Goal: Information Seeking & Learning: Compare options

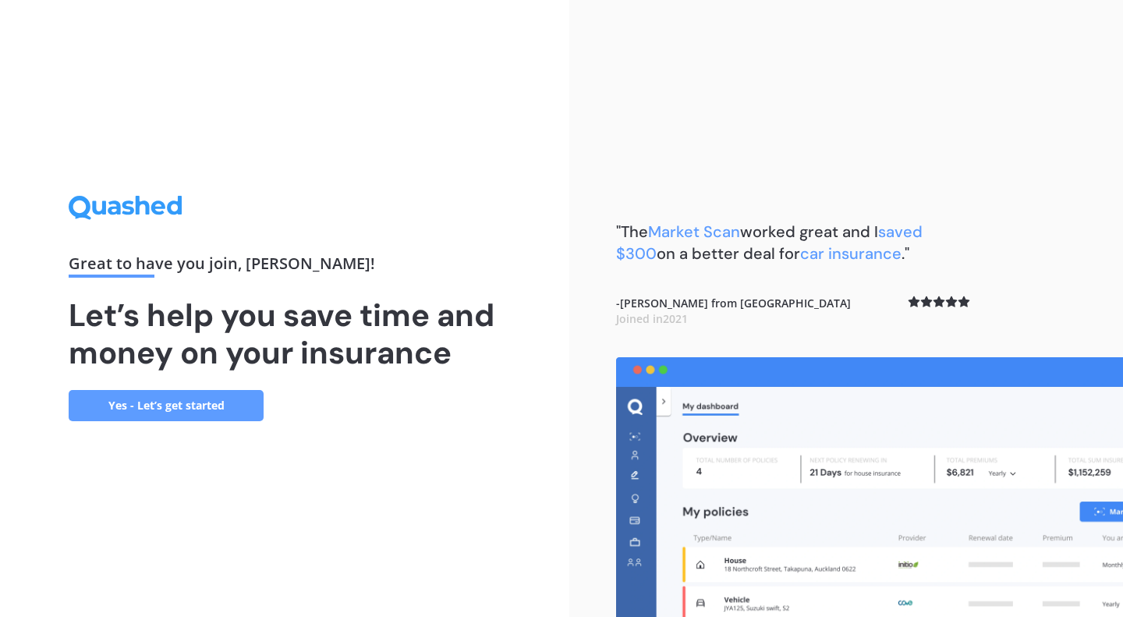
click at [174, 399] on link "Yes - Let’s get started" at bounding box center [166, 405] width 195 height 31
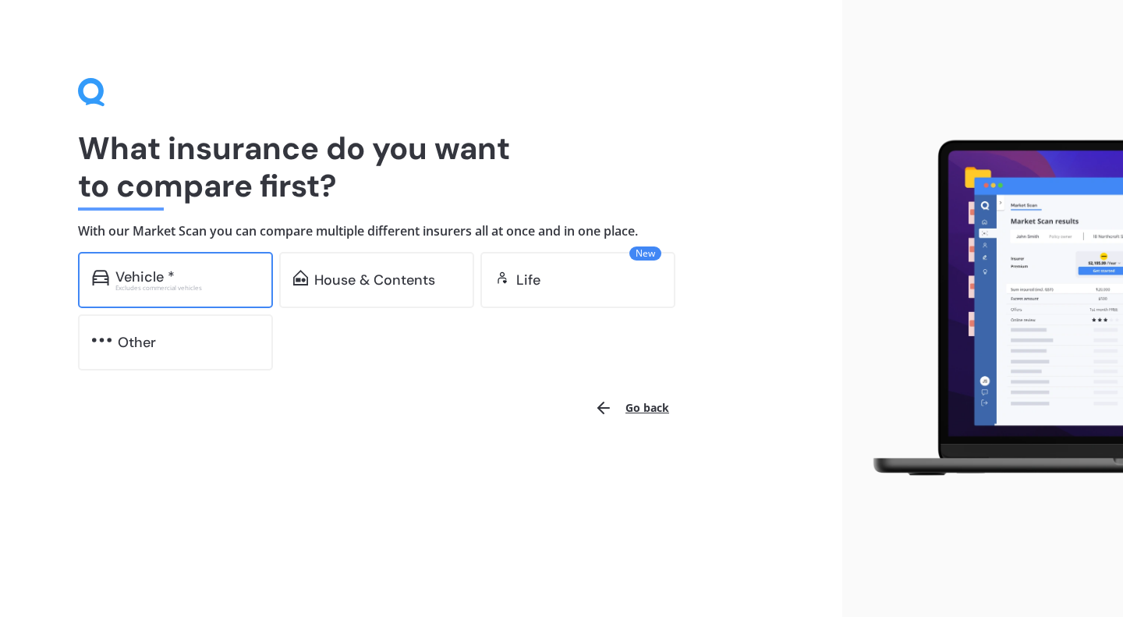
click at [184, 282] on div "Vehicle *" at bounding box center [187, 277] width 144 height 16
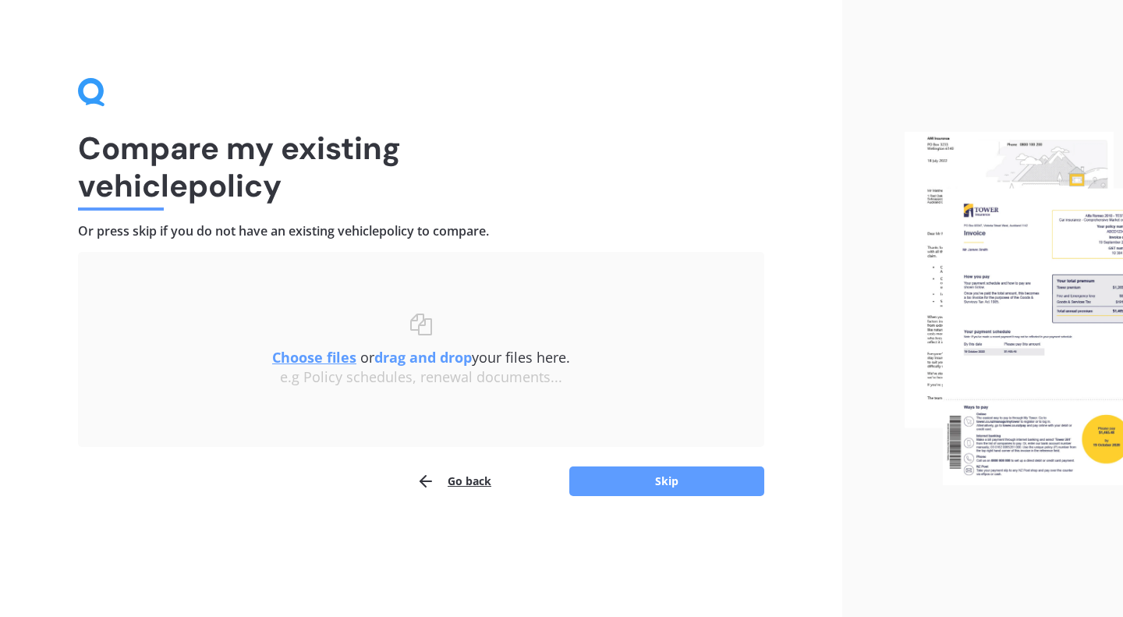
click at [327, 362] on u "Choose files" at bounding box center [314, 357] width 84 height 19
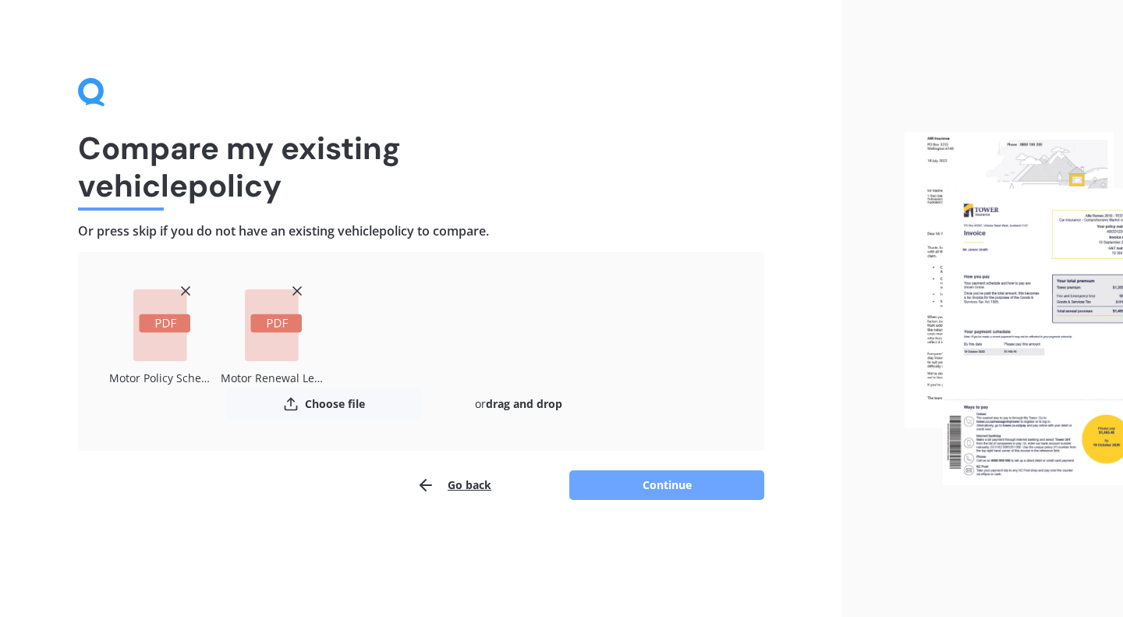
click at [652, 488] on button "Continue" at bounding box center [666, 485] width 195 height 30
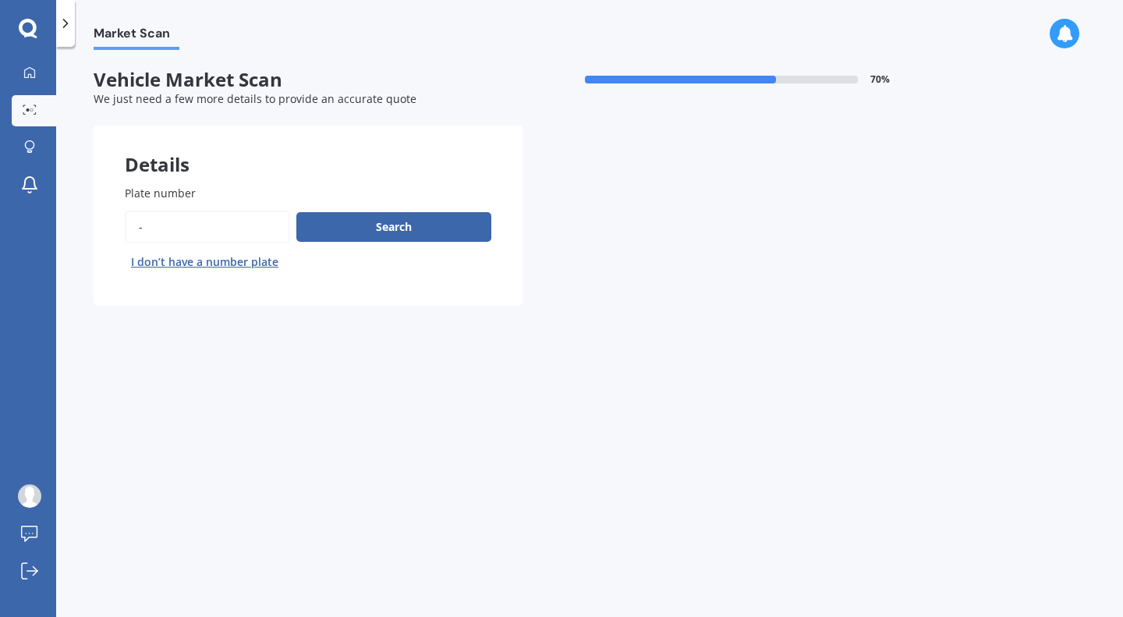
click at [149, 232] on input "Plate number" at bounding box center [207, 227] width 165 height 33
click at [260, 239] on input "Plate number" at bounding box center [207, 227] width 165 height 33
type input "PCZ555"
click at [0, 0] on button "Next" at bounding box center [0, 0] width 0 height 0
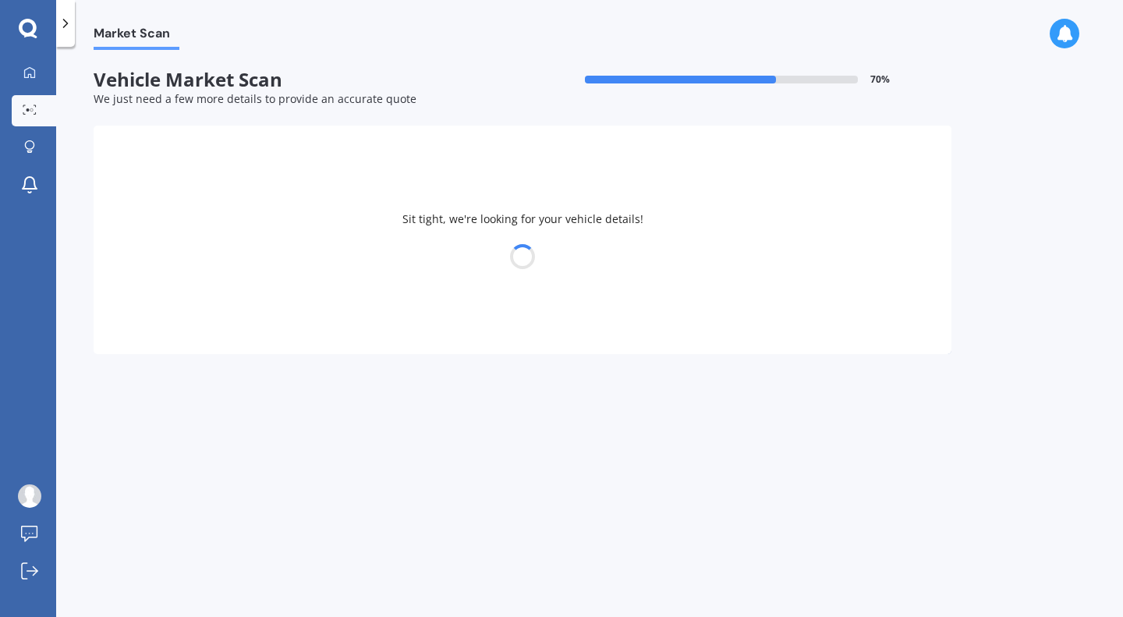
select select "GREAT WALL"
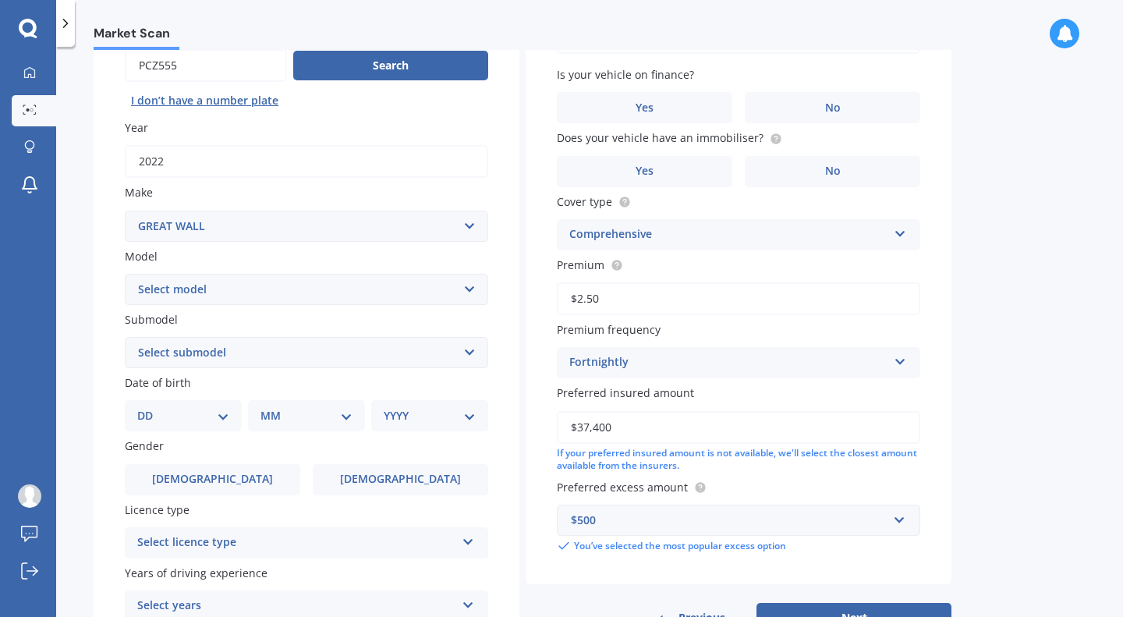
scroll to position [163, 0]
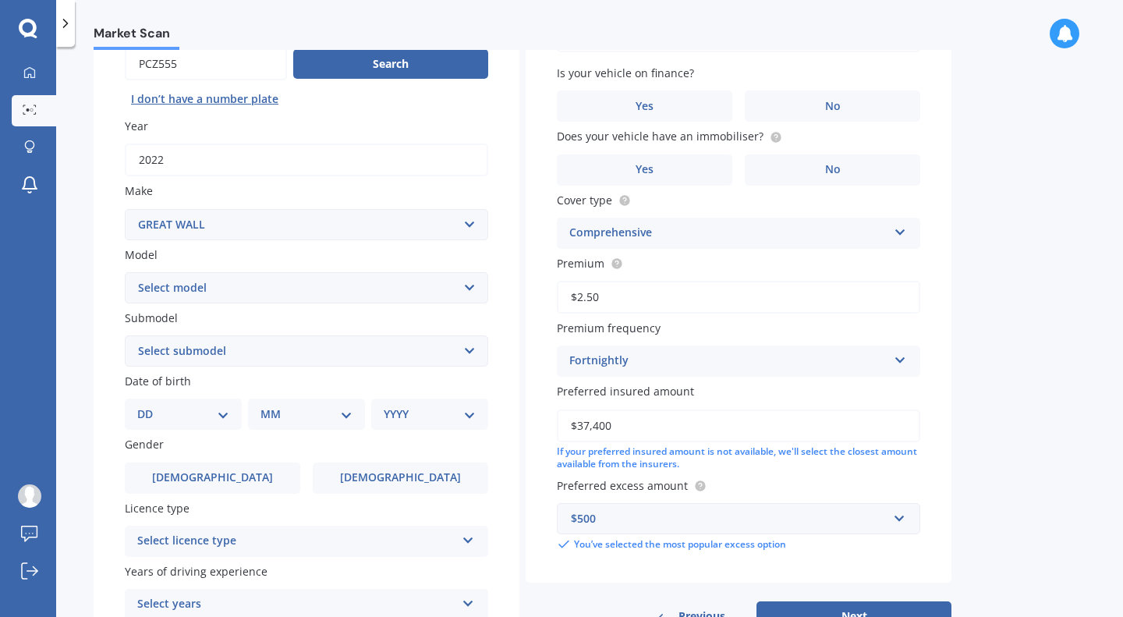
click at [258, 303] on select "Select model Cannon SA220 Steed V200 V240 X200 X240" at bounding box center [306, 287] width 363 height 31
select select "CANNON"
click at [125, 273] on select "Select model Cannon SA220 Steed V200 V240 X200 X240" at bounding box center [306, 287] width 363 height 31
click at [188, 359] on select "Select submodel Luxury diesel turbo" at bounding box center [306, 350] width 363 height 31
select select "LUXURY DIESEL TURBO"
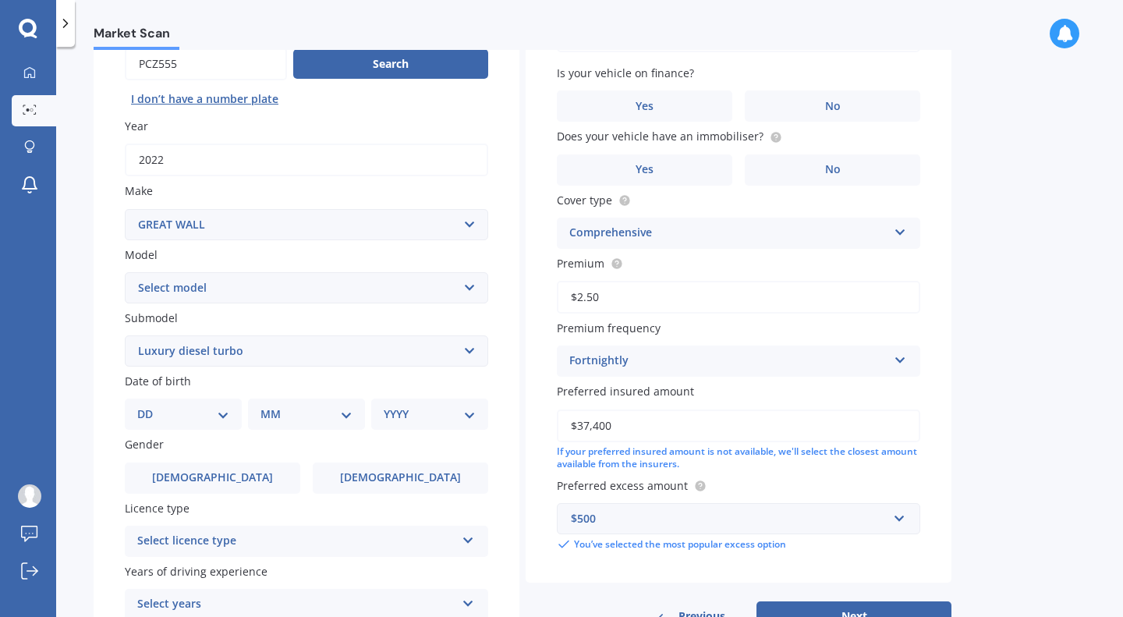
click at [125, 337] on select "Select submodel Luxury diesel turbo" at bounding box center [306, 350] width 363 height 31
click at [138, 416] on select "DD 01 02 03 04 05 06 07 08 09 10 11 12 13 14 15 16 17 18 19 20 21 22 23 24 25 2…" at bounding box center [183, 414] width 92 height 17
select select "13"
click at [150, 408] on select "DD 01 02 03 04 05 06 07 08 09 10 11 12 13 14 15 16 17 18 19 20 21 22 23 24 25 2…" at bounding box center [183, 414] width 92 height 17
click at [264, 410] on div "MM 01 02 03 04 05 06 07 08 09 10 11 12" at bounding box center [309, 414] width 111 height 31
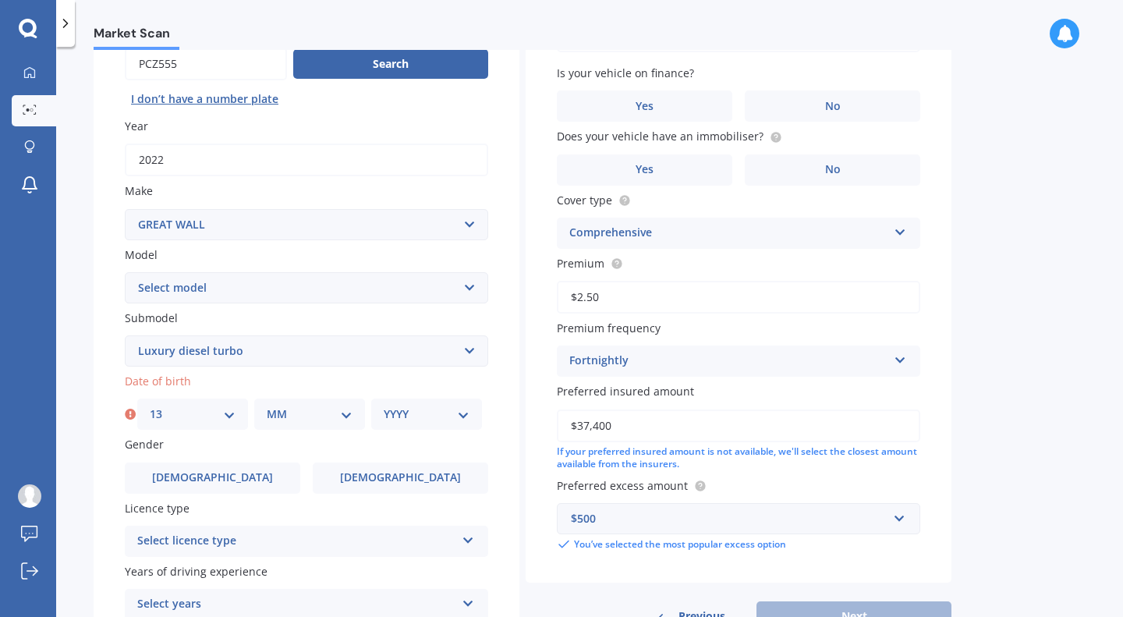
click at [280, 412] on select "MM 01 02 03 04 05 06 07 08 09 10 11 12" at bounding box center [310, 414] width 86 height 17
select select "03"
click at [267, 408] on select "MM 01 02 03 04 05 06 07 08 09 10 11 12" at bounding box center [310, 414] width 86 height 17
click at [399, 422] on select "YYYY 2025 2024 2023 2022 2021 2020 2019 2018 2017 2016 2015 2014 2013 2012 2011…" at bounding box center [427, 414] width 86 height 17
select select "1987"
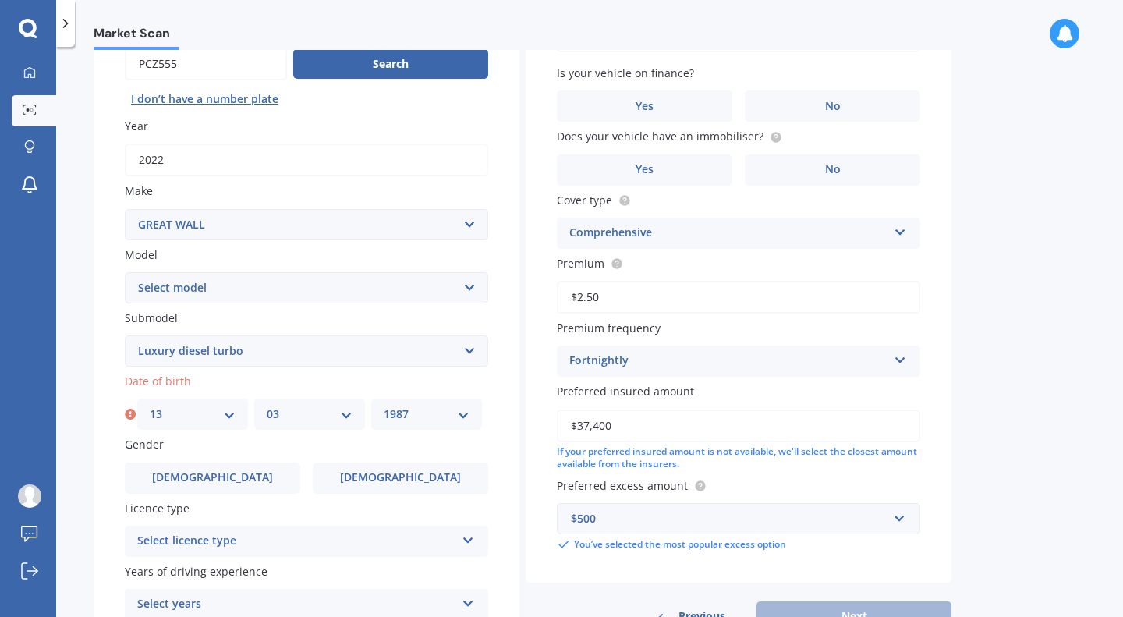
click at [384, 408] on select "YYYY 2025 2024 2023 2022 2021 2020 2019 2018 2017 2016 2015 2014 2013 2012 2011…" at bounding box center [427, 414] width 86 height 17
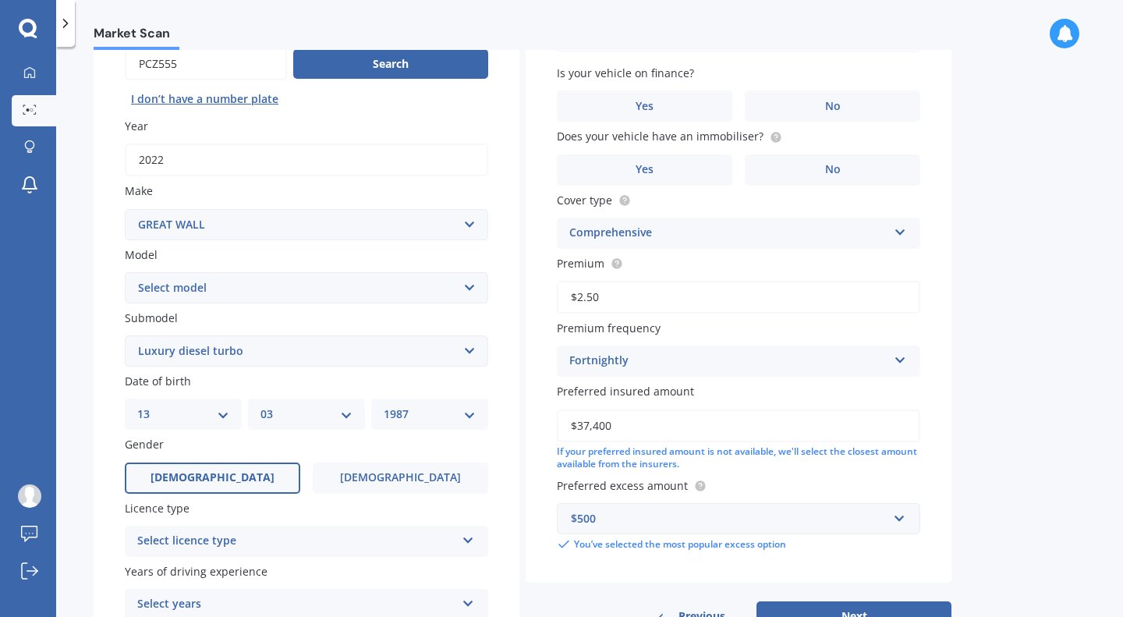
click at [229, 492] on label "[DEMOGRAPHIC_DATA]" at bounding box center [212, 477] width 175 height 31
click at [0, 0] on input "[DEMOGRAPHIC_DATA]" at bounding box center [0, 0] width 0 height 0
click at [214, 551] on div "Select licence type" at bounding box center [296, 541] width 318 height 19
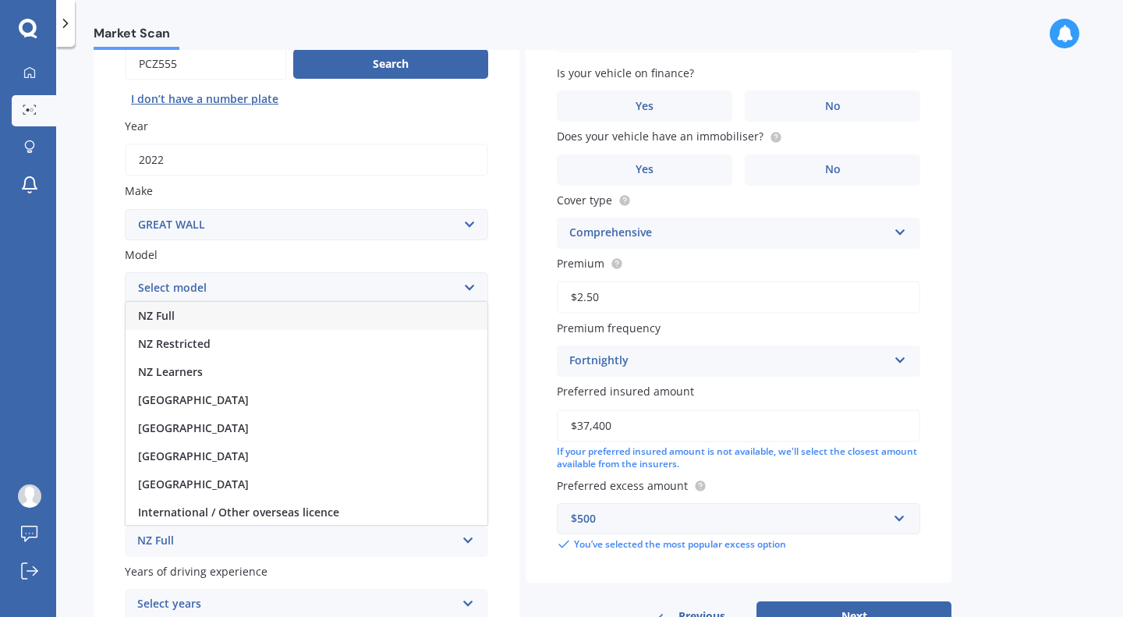
click at [200, 314] on div "NZ Full" at bounding box center [307, 316] width 362 height 28
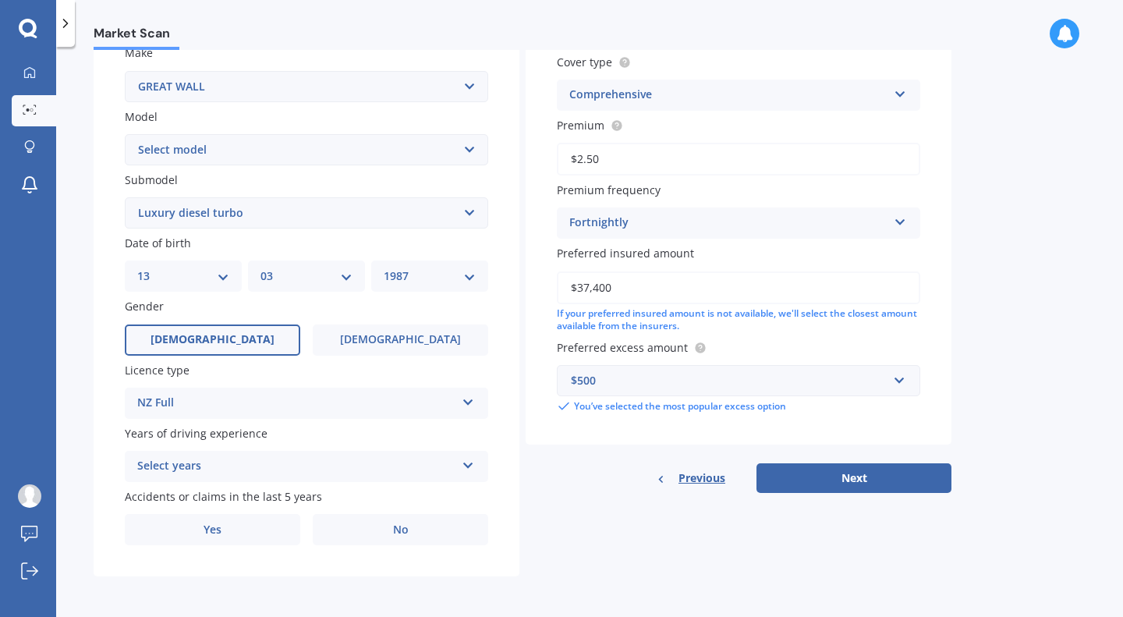
scroll to position [305, 0]
click at [207, 457] on div "Select years" at bounding box center [296, 466] width 318 height 19
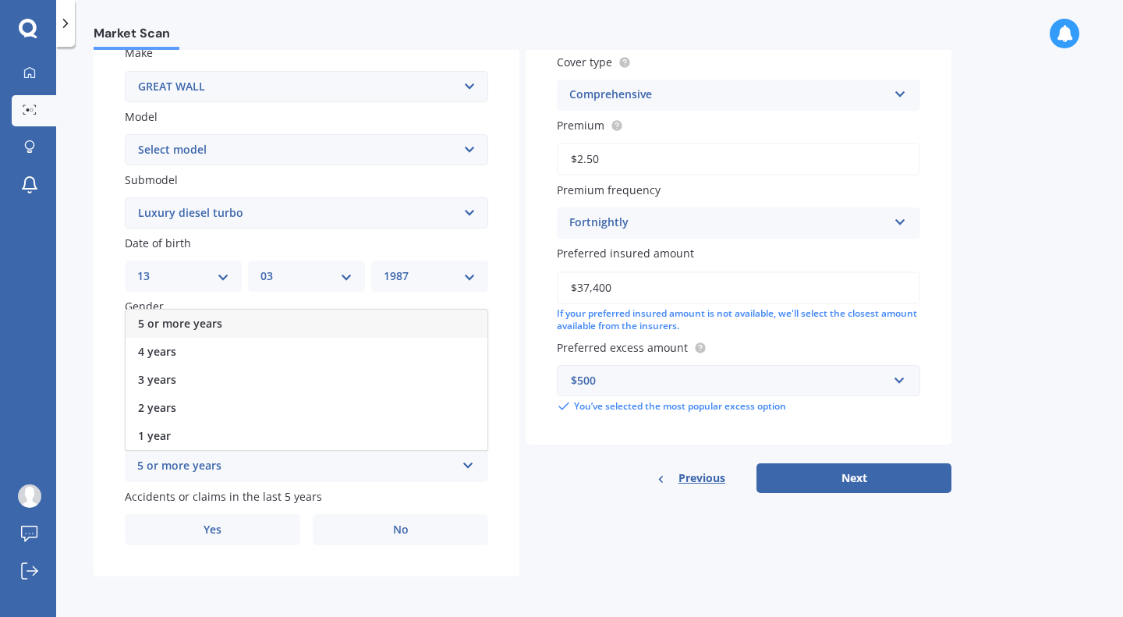
click at [198, 325] on span "5 or more years" at bounding box center [180, 323] width 84 height 15
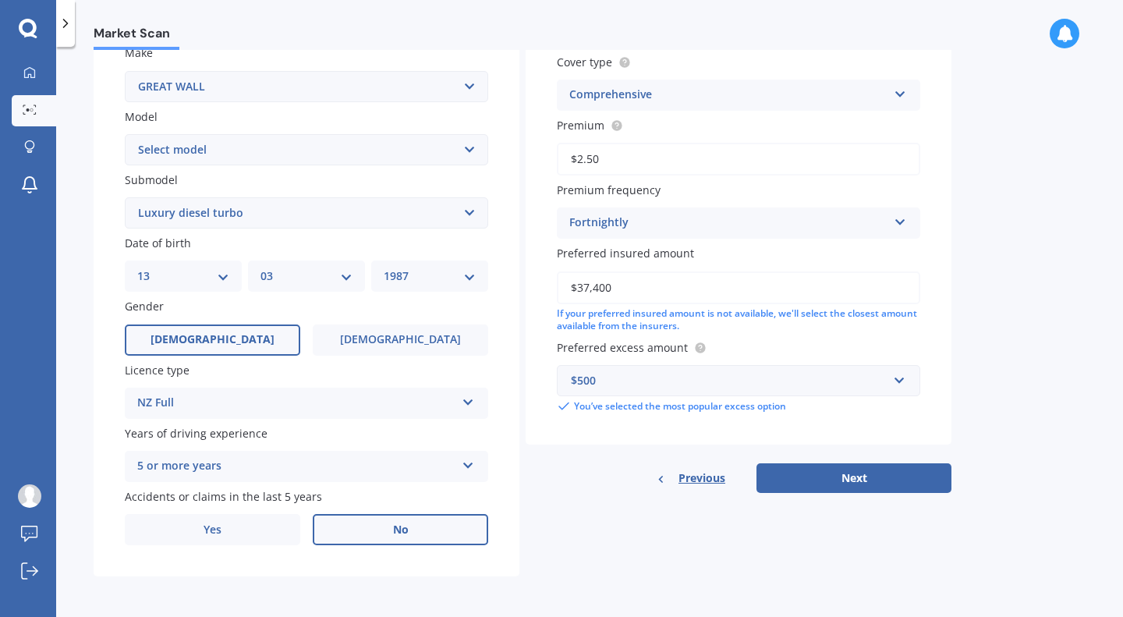
click at [387, 527] on label "No" at bounding box center [400, 529] width 175 height 31
click at [0, 0] on input "No" at bounding box center [0, 0] width 0 height 0
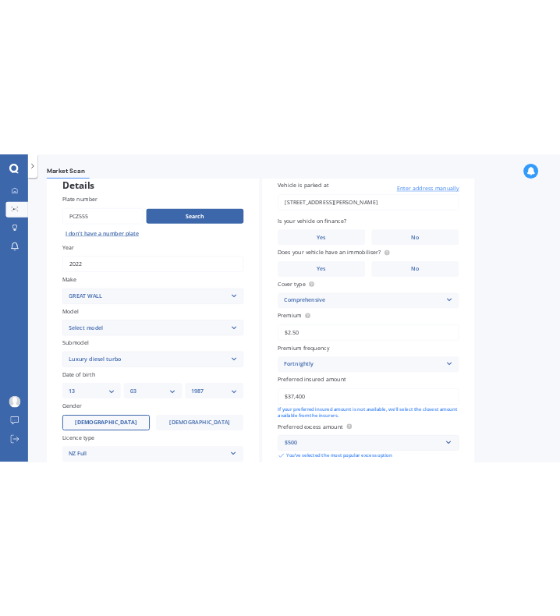
scroll to position [0, 0]
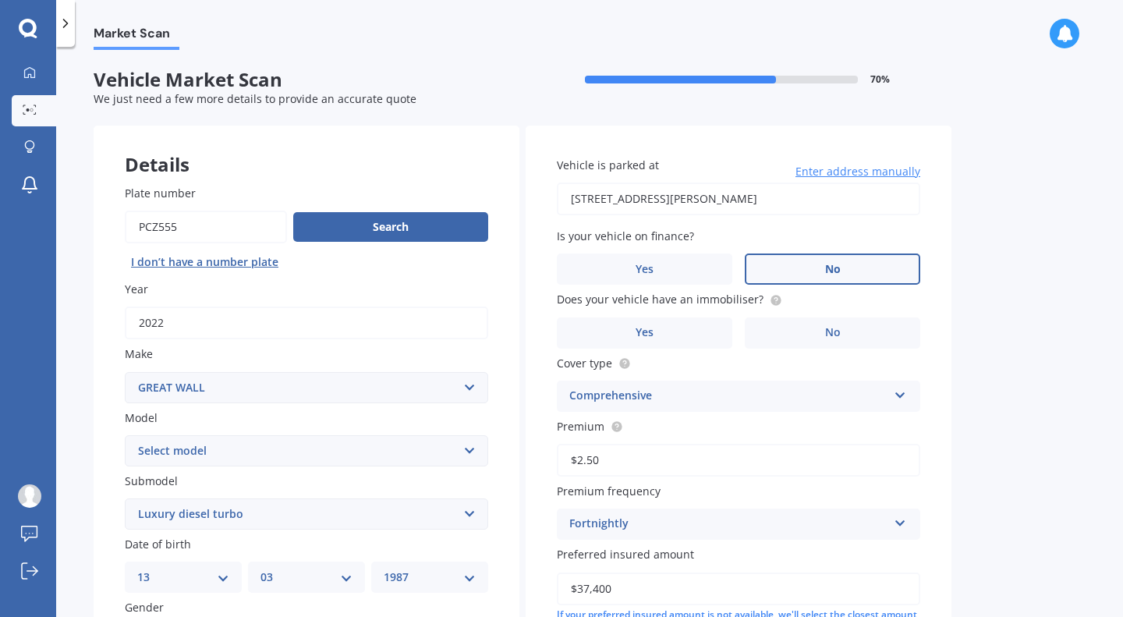
click at [794, 264] on label "No" at bounding box center [832, 268] width 175 height 31
click at [0, 0] on input "No" at bounding box center [0, 0] width 0 height 0
click at [693, 342] on label "Yes" at bounding box center [644, 332] width 175 height 31
click at [0, 0] on input "Yes" at bounding box center [0, 0] width 0 height 0
click at [637, 399] on div "Comprehensive" at bounding box center [728, 396] width 318 height 19
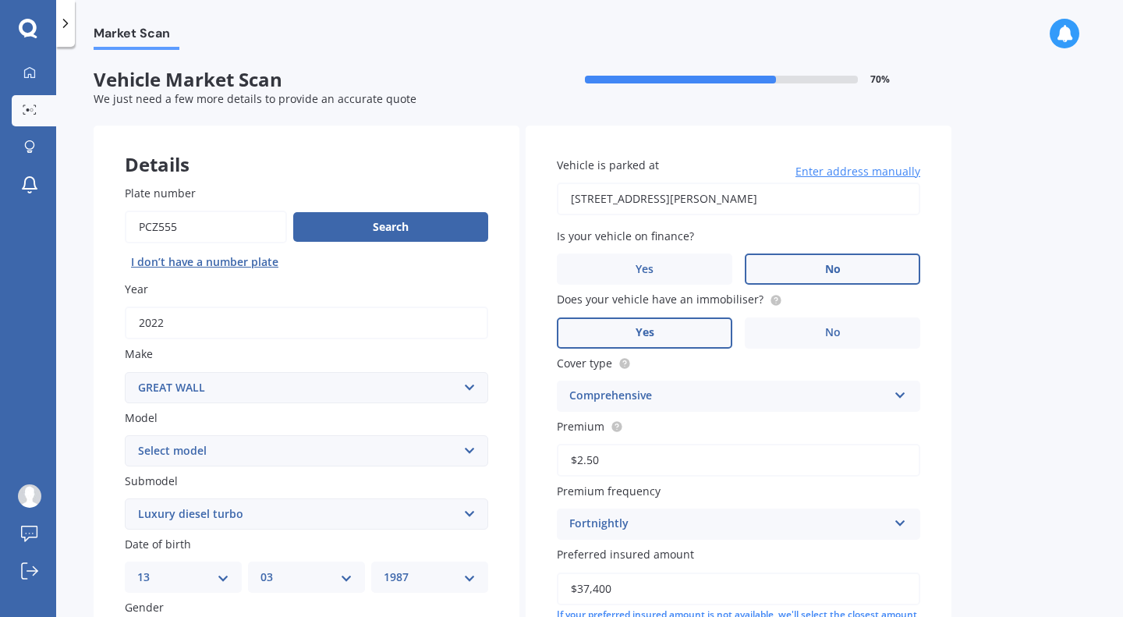
click at [937, 414] on div "Vehicle is parked at 40 Napuka Road Henderson Valley, Auckland 0612 Enter addre…" at bounding box center [739, 436] width 426 height 621
click at [696, 466] on input "$2.50" at bounding box center [738, 460] width 363 height 33
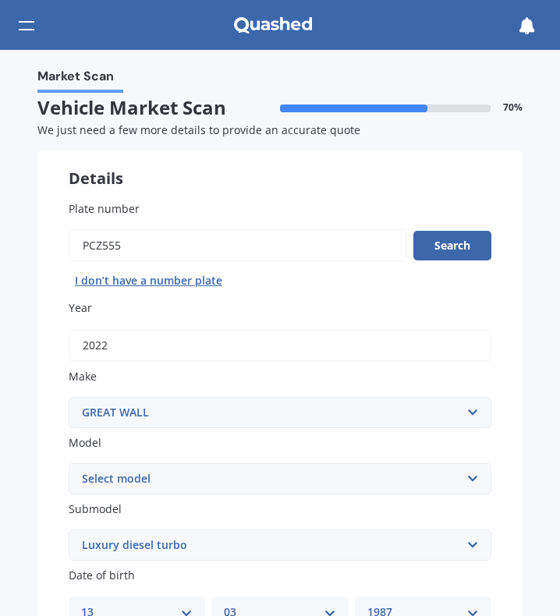
click at [446, 304] on label "Year" at bounding box center [280, 307] width 423 height 16
click at [446, 329] on input "2022" at bounding box center [280, 345] width 423 height 33
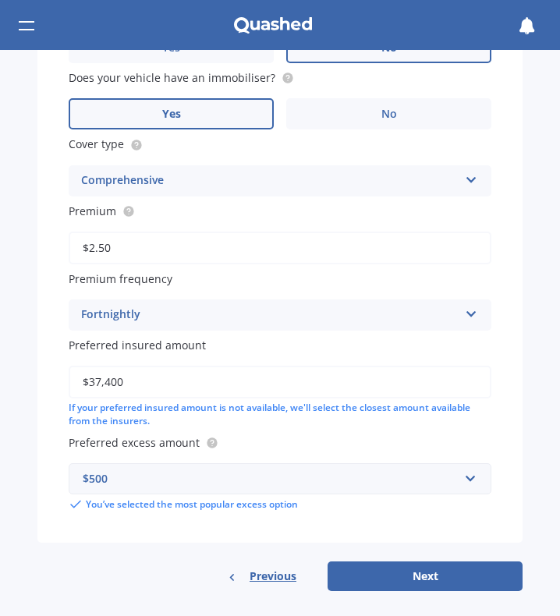
scroll to position [982, 0]
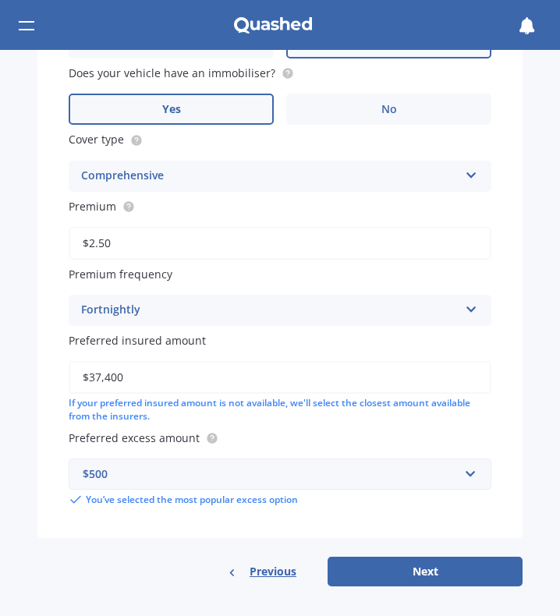
click at [331, 229] on div "Premium $2.50" at bounding box center [280, 229] width 423 height 62
click at [309, 243] on input "$2.50" at bounding box center [280, 243] width 423 height 33
paste input "1,699.9"
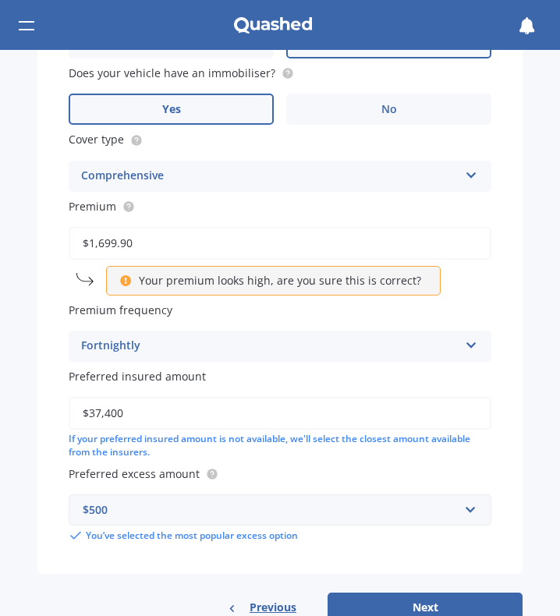
click at [191, 250] on input "$1,699.90" at bounding box center [280, 243] width 423 height 33
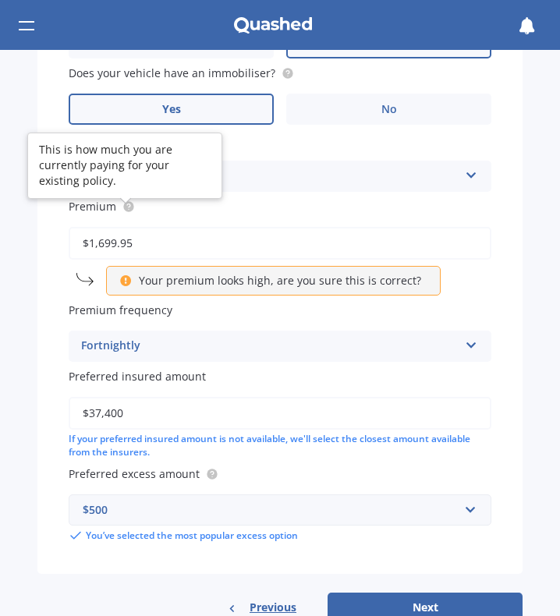
type input "$1,699.95"
click at [130, 211] on circle at bounding box center [128, 206] width 10 height 10
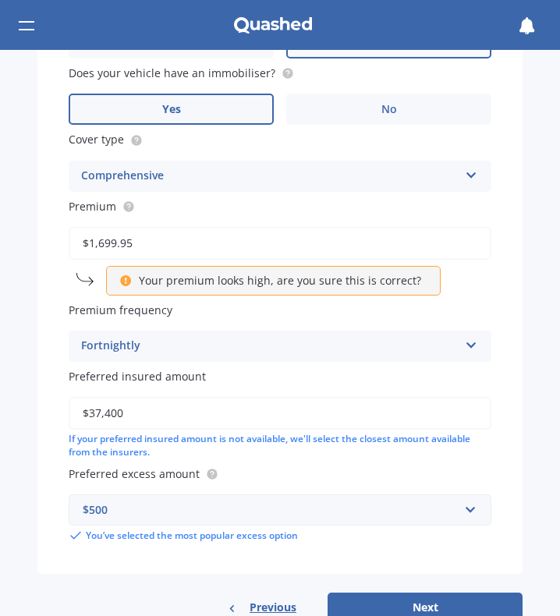
click at [114, 350] on div "Fortnightly" at bounding box center [269, 346] width 377 height 19
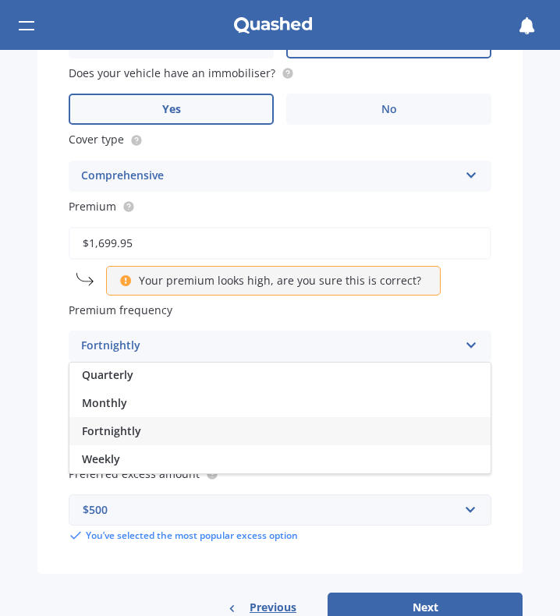
scroll to position [0, 0]
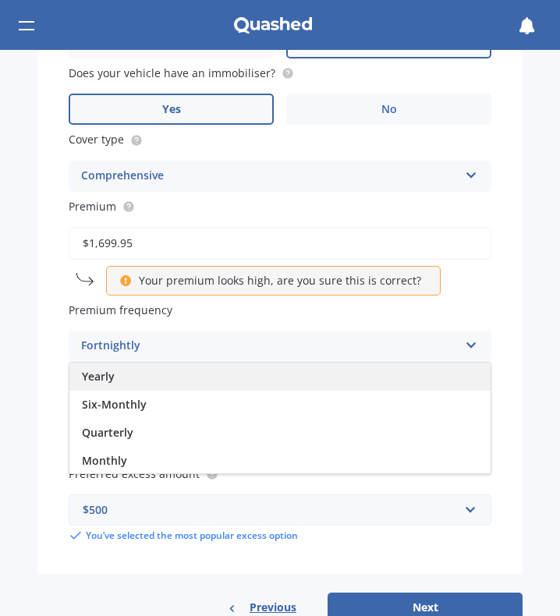
click at [121, 386] on div "Yearly" at bounding box center [279, 377] width 421 height 28
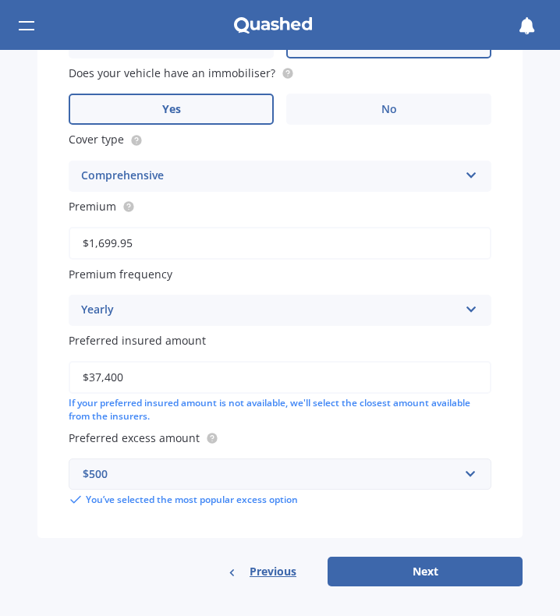
drag, startPoint x: 167, startPoint y: 385, endPoint x: -1, endPoint y: 373, distance: 168.1
click at [0, 373] on html "My Dashboard Market Scan Explore insurance Notifications Chris Marshall Submit …" at bounding box center [280, 308] width 560 height 616
type input "$5"
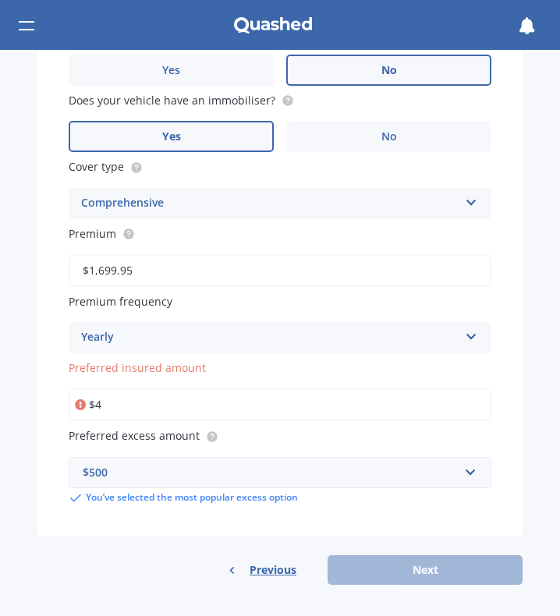
scroll to position [982, 0]
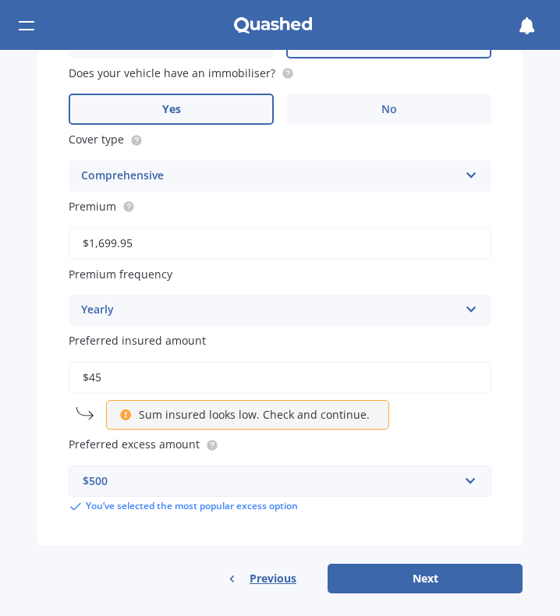
type input "$4"
type input "$1"
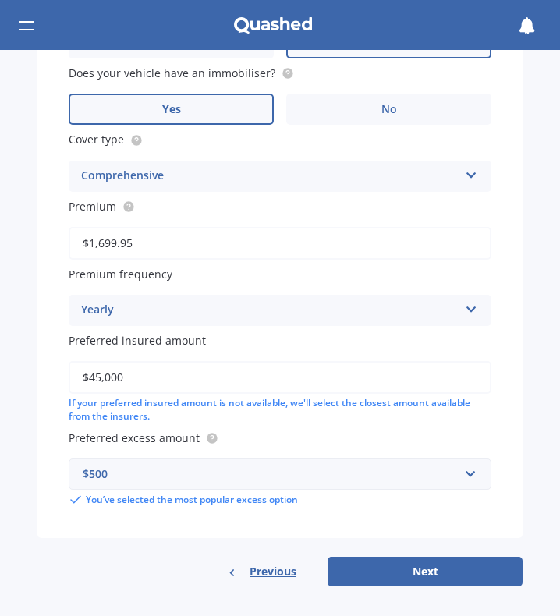
type input "$45,000"
click at [292, 438] on label "Preferred excess amount" at bounding box center [280, 438] width 423 height 16
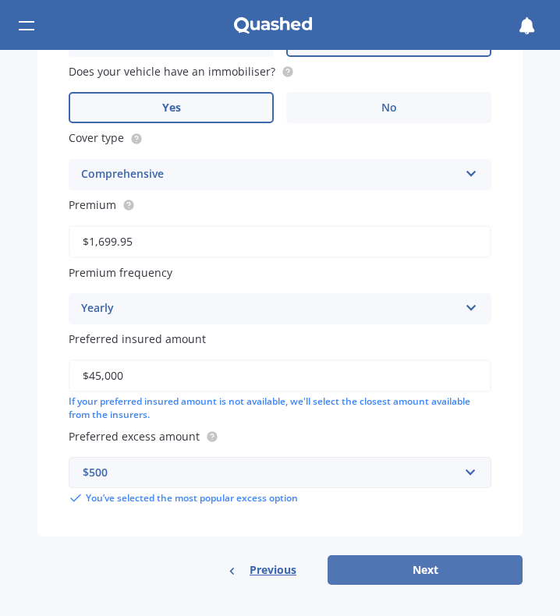
click at [342, 571] on button "Next" at bounding box center [425, 570] width 195 height 30
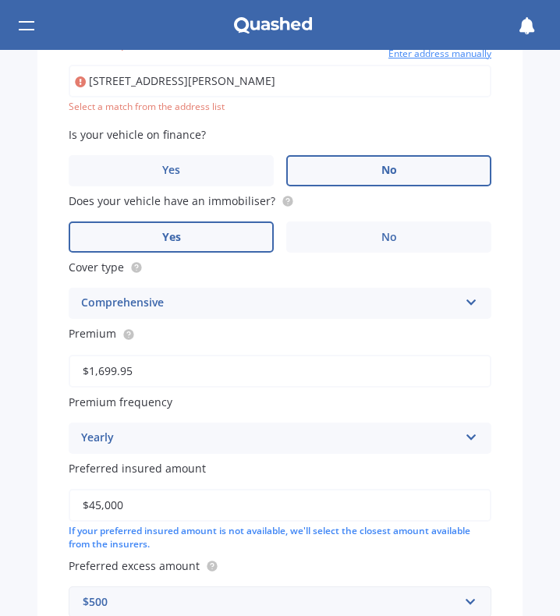
scroll to position [860, 0]
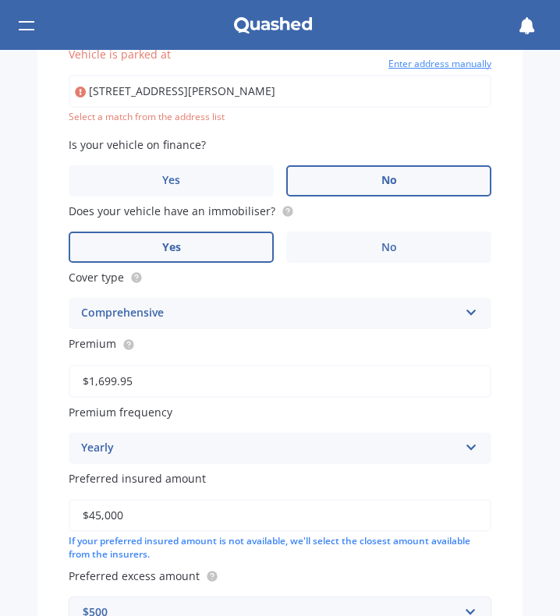
type input "[STREET_ADDRESS][PERSON_NAME]"
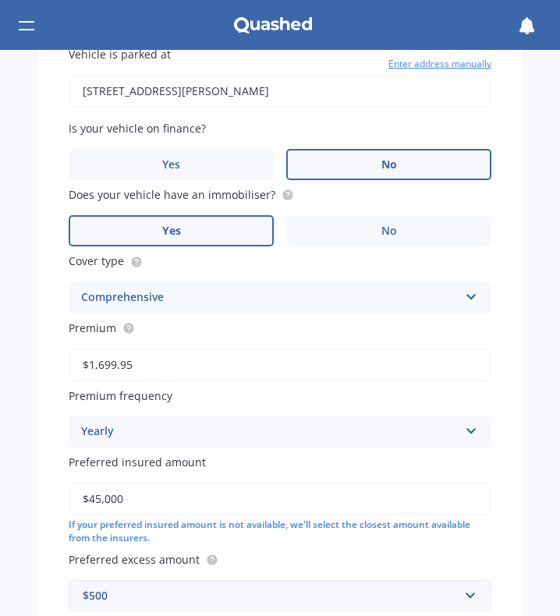
scroll to position [990, 0]
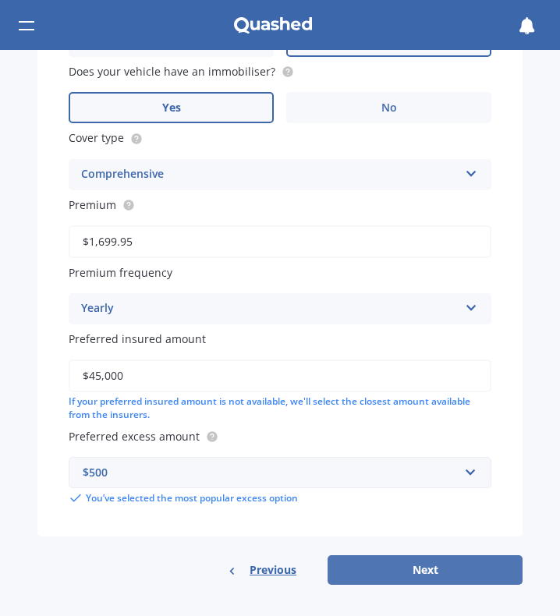
click at [372, 577] on button "Next" at bounding box center [425, 570] width 195 height 30
select select "13"
select select "03"
select select "1987"
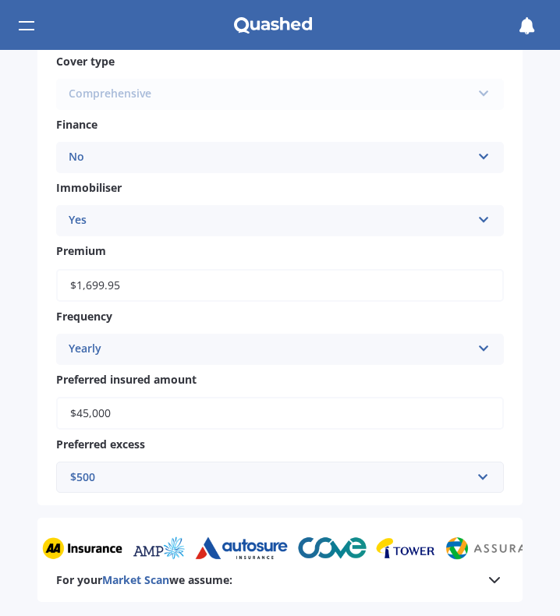
scroll to position [742, 0]
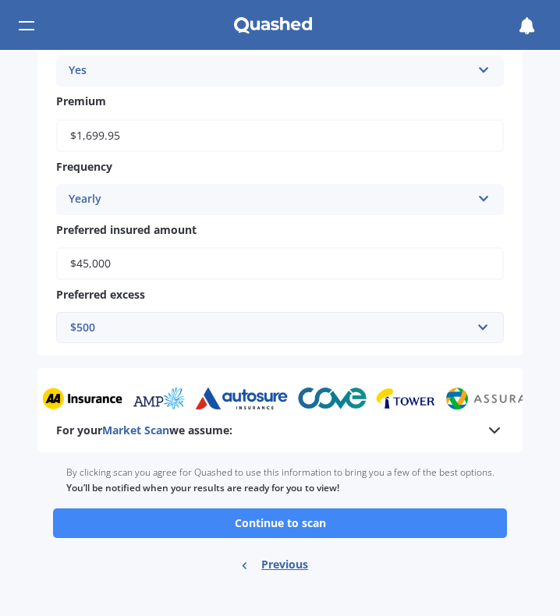
click at [493, 436] on icon at bounding box center [494, 430] width 19 height 19
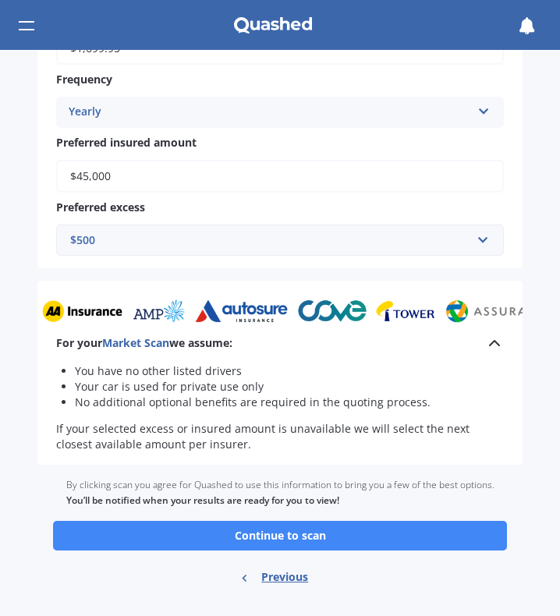
scroll to position [842, 0]
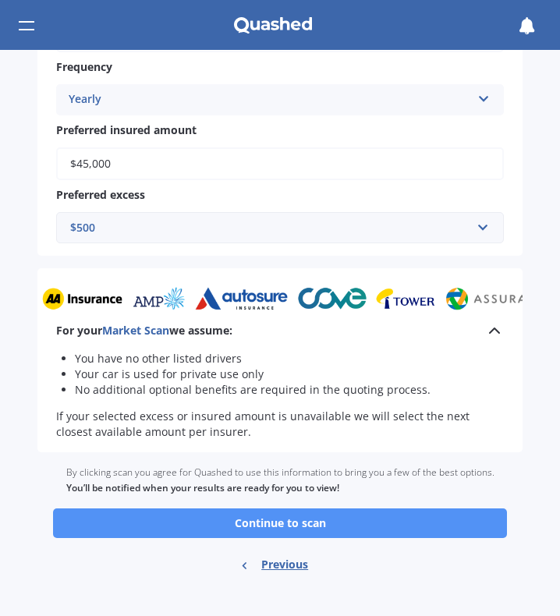
click at [265, 530] on button "Continue to scan" at bounding box center [280, 524] width 454 height 30
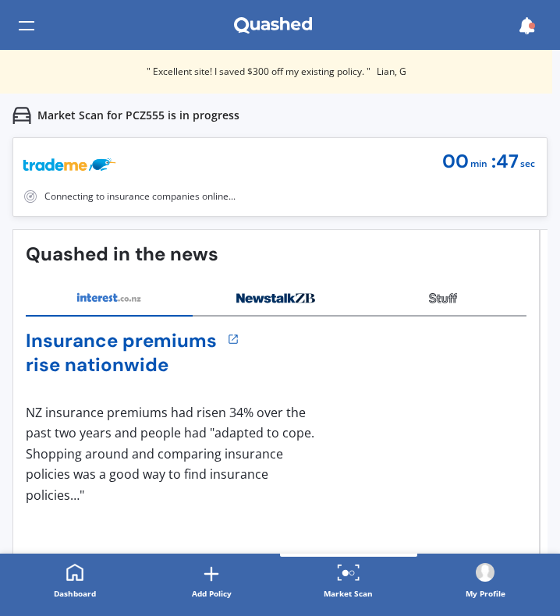
click at [144, 356] on h4 "rise nationwide" at bounding box center [121, 365] width 191 height 24
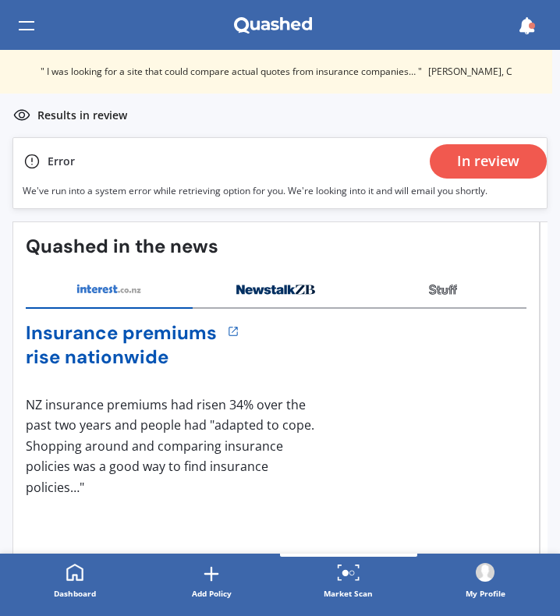
click at [477, 159] on div "In review" at bounding box center [488, 161] width 62 height 34
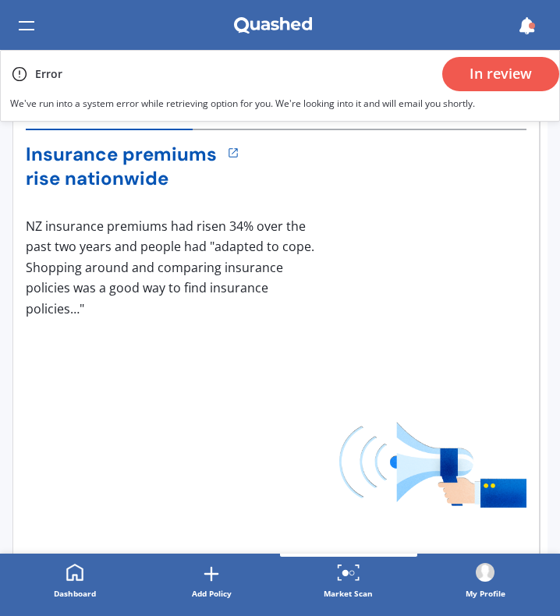
scroll to position [337, 0]
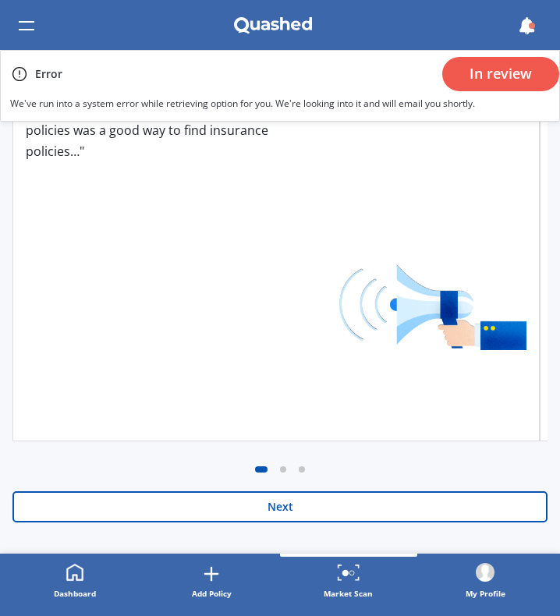
click at [299, 501] on button "Next" at bounding box center [279, 506] width 535 height 31
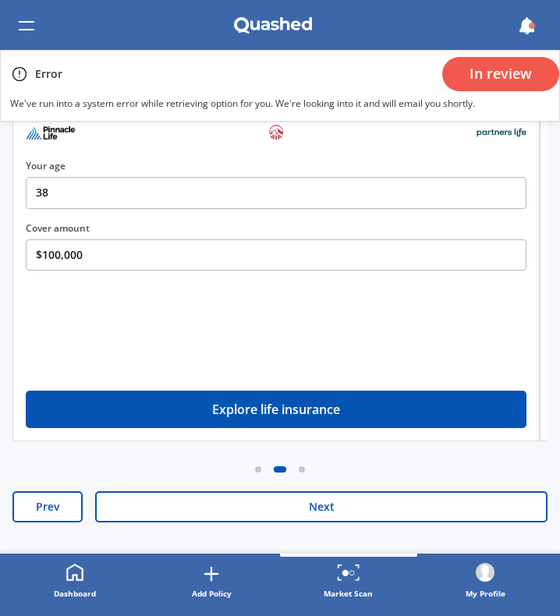
scroll to position [133, 0]
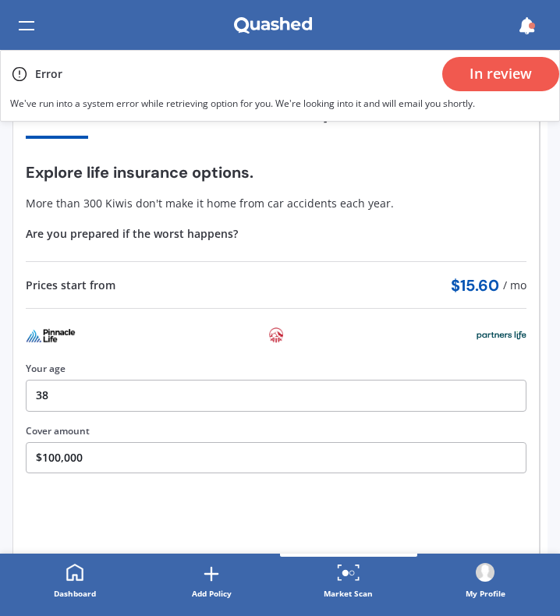
click at [496, 278] on span "$ 15.60" at bounding box center [475, 286] width 48 height 16
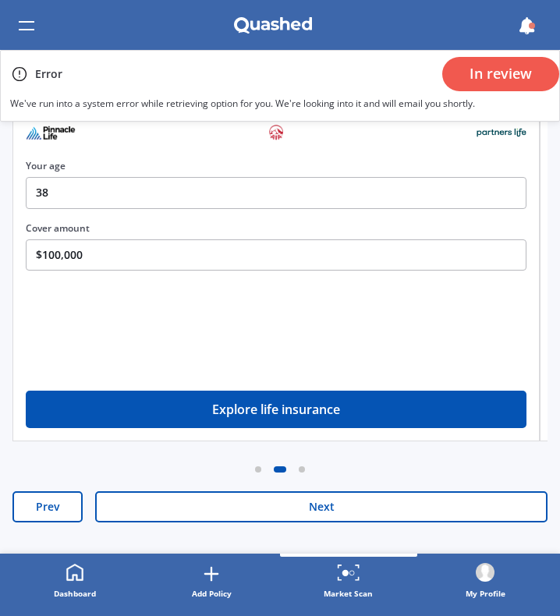
click at [69, 498] on button "Prev" at bounding box center [47, 506] width 70 height 31
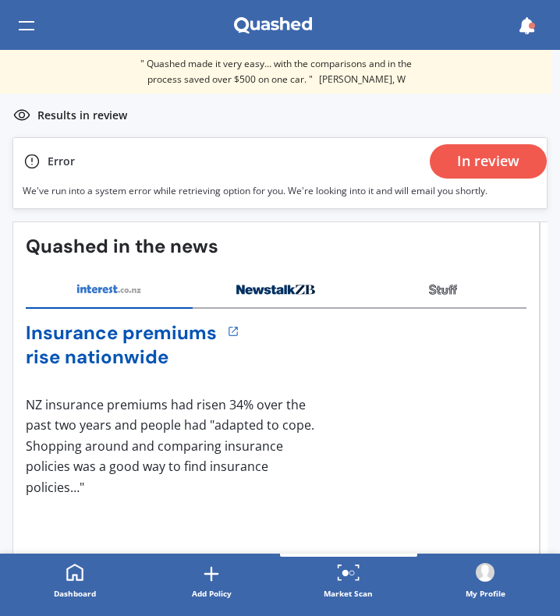
scroll to position [0, 0]
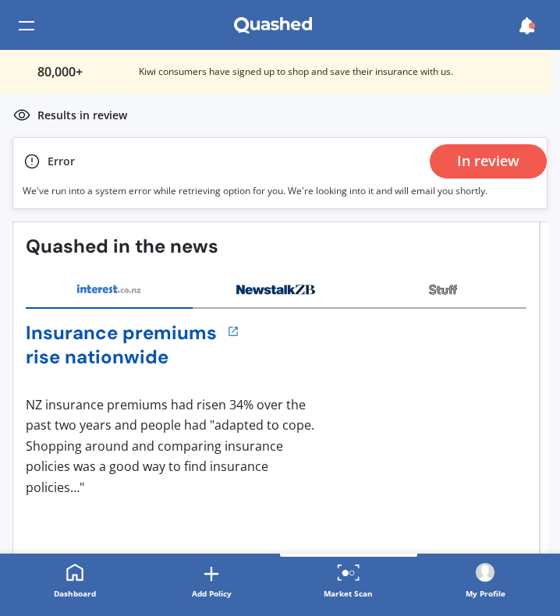
click at [486, 162] on div "In review" at bounding box center [488, 161] width 62 height 34
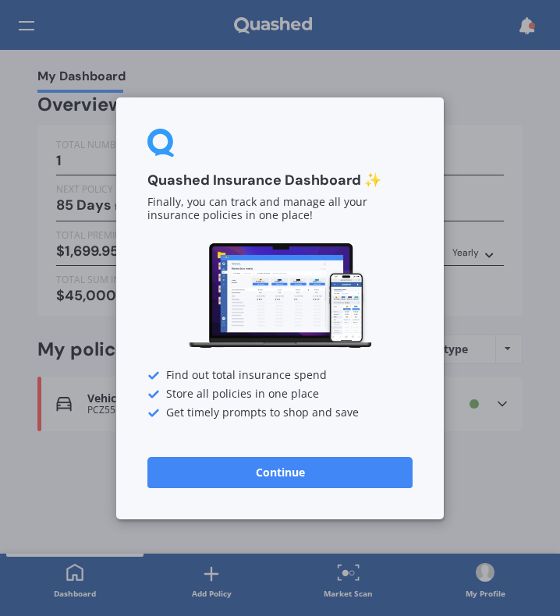
click at [268, 469] on button "Continue" at bounding box center [279, 471] width 265 height 31
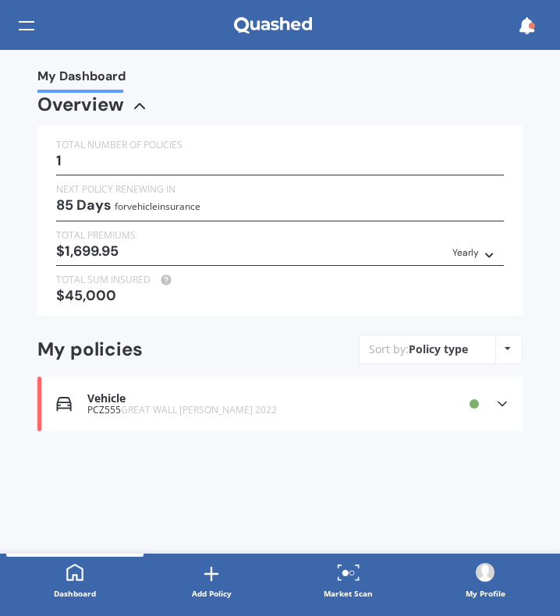
click at [130, 101] on icon at bounding box center [139, 106] width 19 height 19
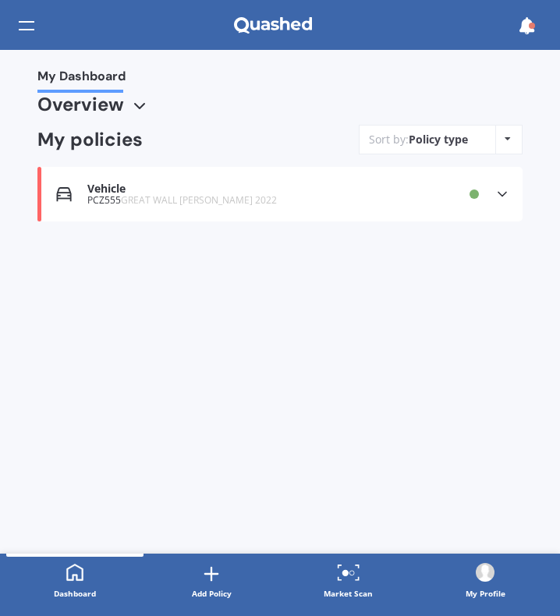
click at [151, 211] on div "Vehicle PCZ555 GREAT WALL [PERSON_NAME] 2022 Provider Renewal date [DATE] Premi…" at bounding box center [279, 194] width 485 height 55
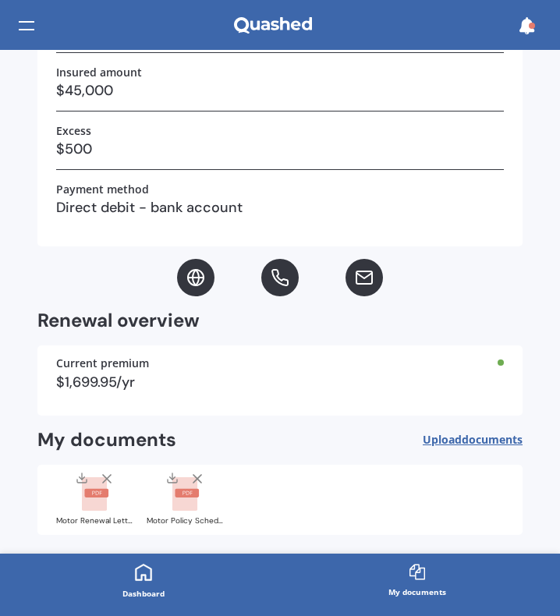
scroll to position [498, 0]
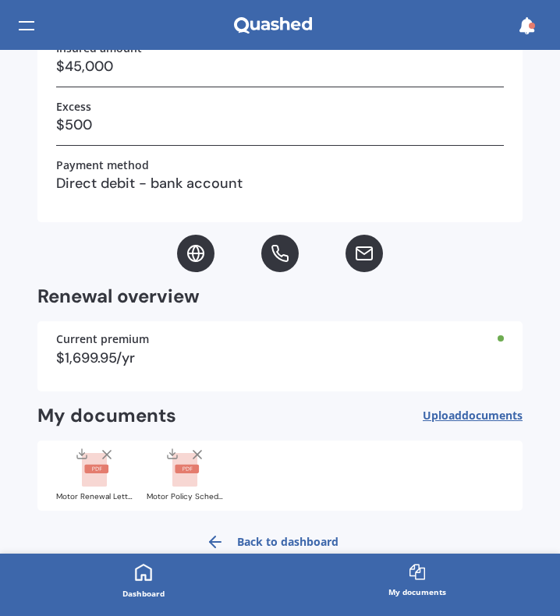
click at [429, 602] on link "My documents" at bounding box center [417, 582] width 274 height 56
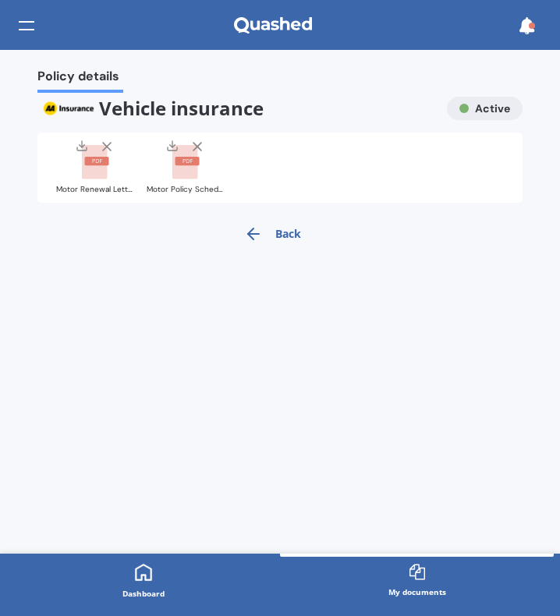
click at [298, 237] on link "Back" at bounding box center [268, 233] width 66 height 37
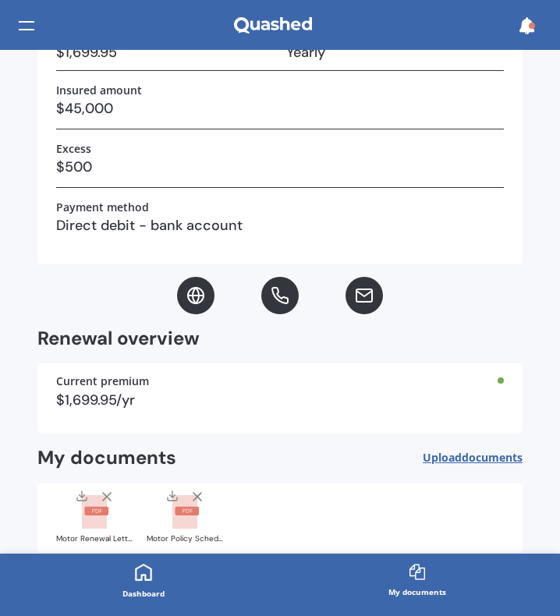
scroll to position [505, 0]
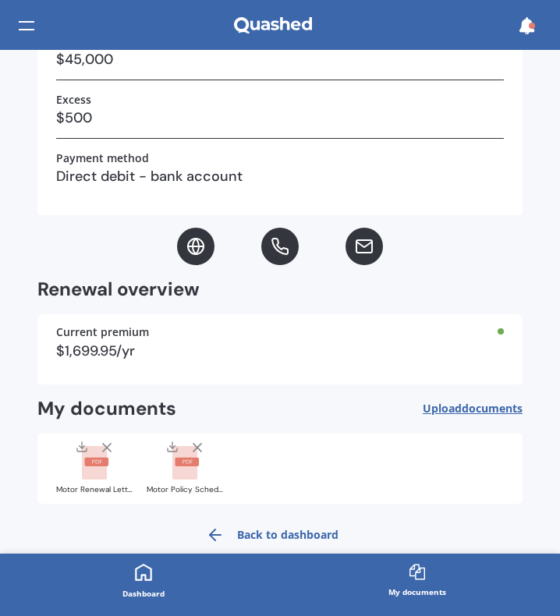
click at [136, 579] on icon at bounding box center [143, 572] width 16 height 16
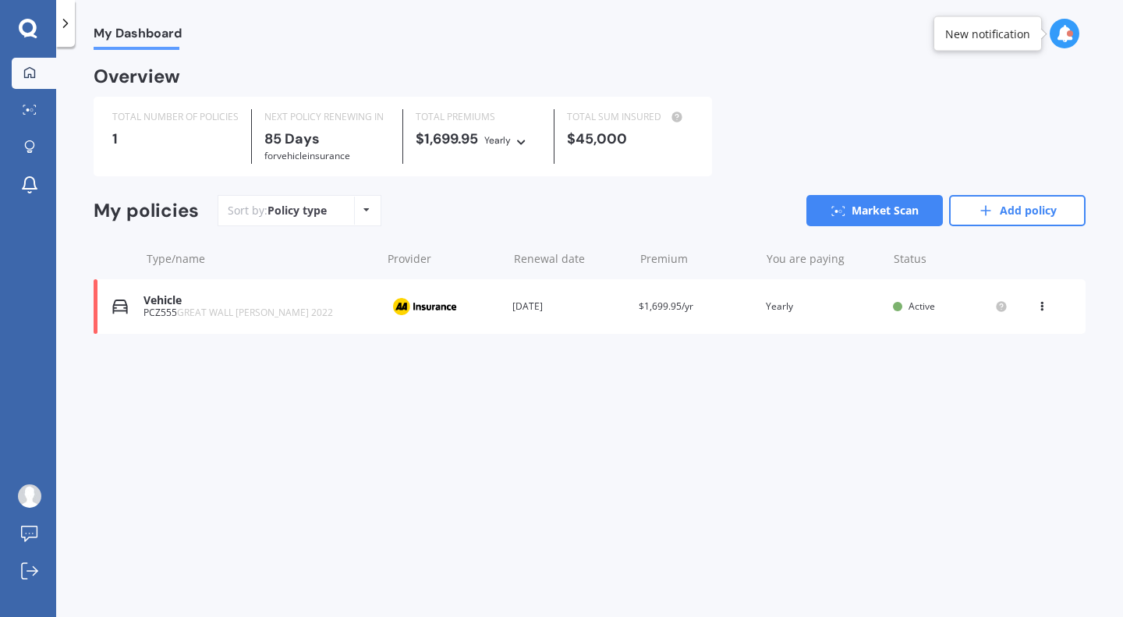
click at [559, 29] on div at bounding box center [1065, 34] width 30 height 30
click at [559, 108] on div "Market Scan In review" at bounding box center [937, 103] width 121 height 17
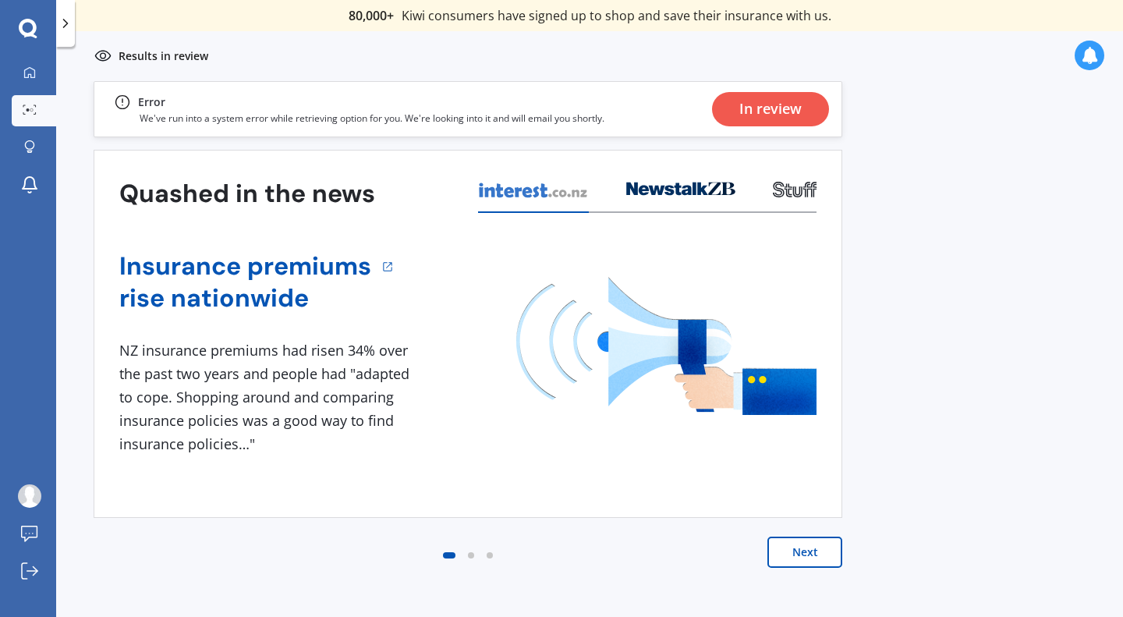
click at [559, 109] on div "In review" at bounding box center [770, 109] width 62 height 34
click at [140, 53] on p "Results in review" at bounding box center [164, 56] width 90 height 16
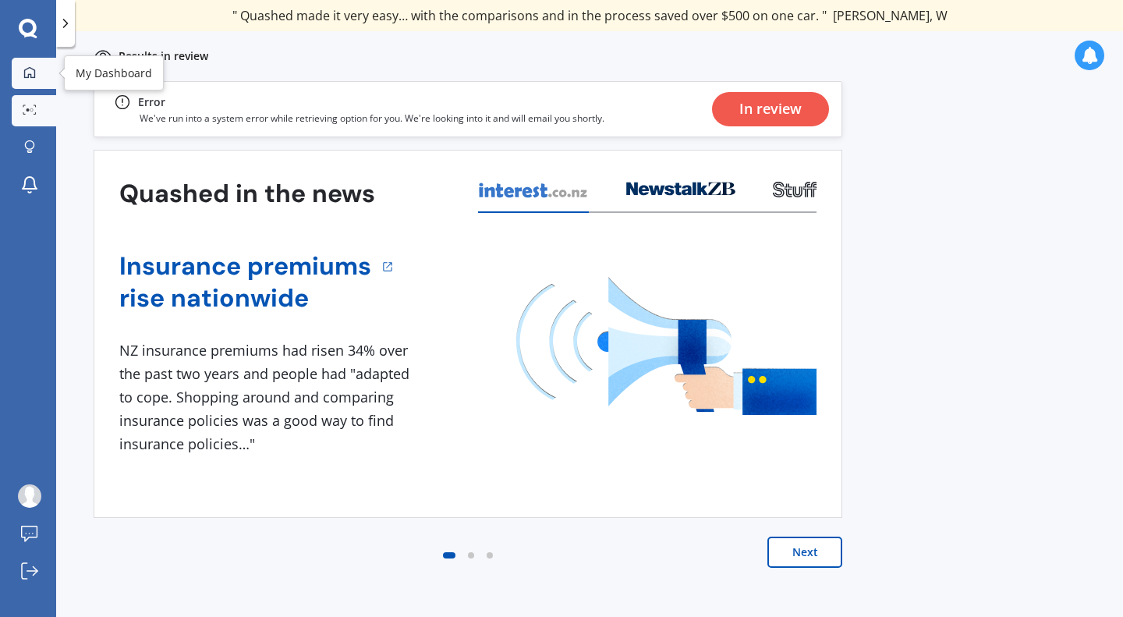
click at [30, 66] on icon at bounding box center [29, 72] width 12 height 12
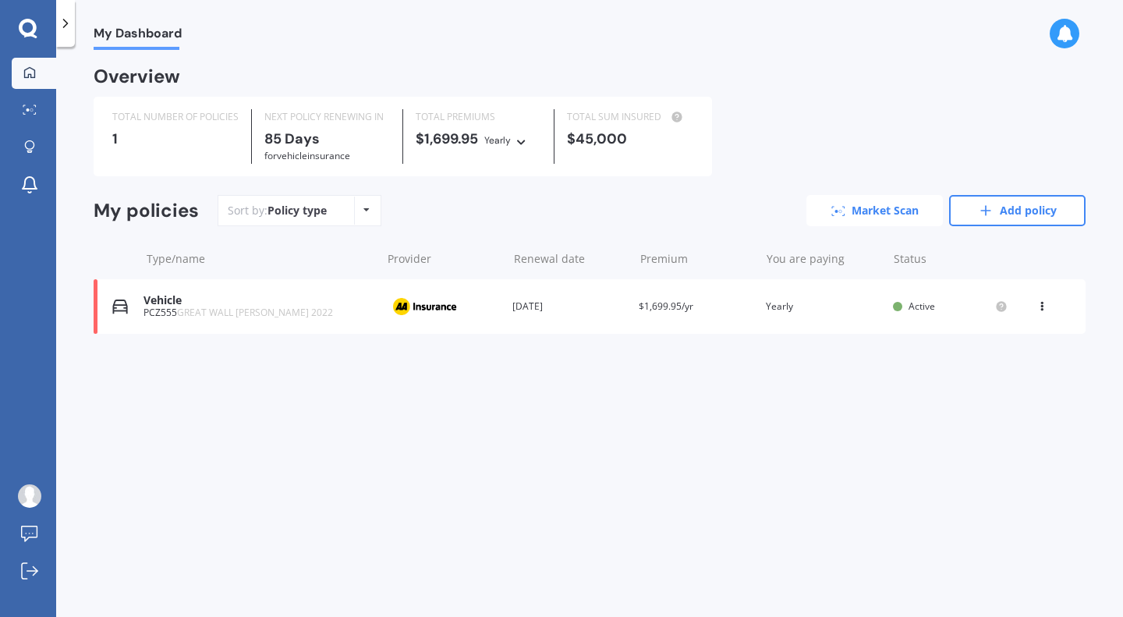
click at [559, 206] on link "Market Scan" at bounding box center [874, 210] width 136 height 31
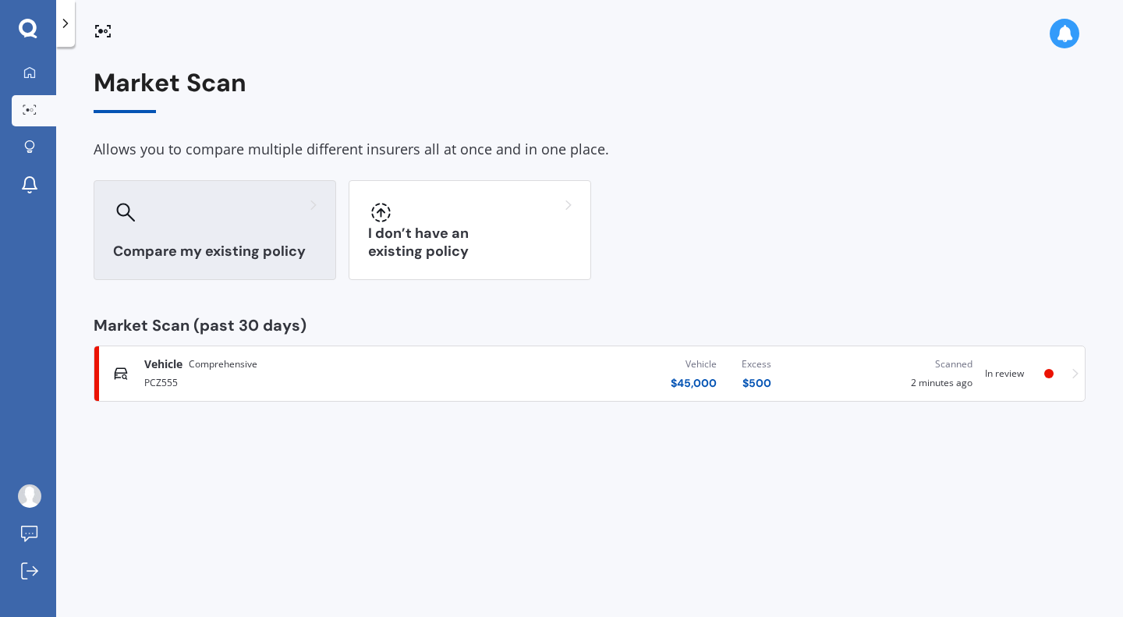
click at [283, 249] on h3 "Compare my existing policy" at bounding box center [215, 252] width 204 height 18
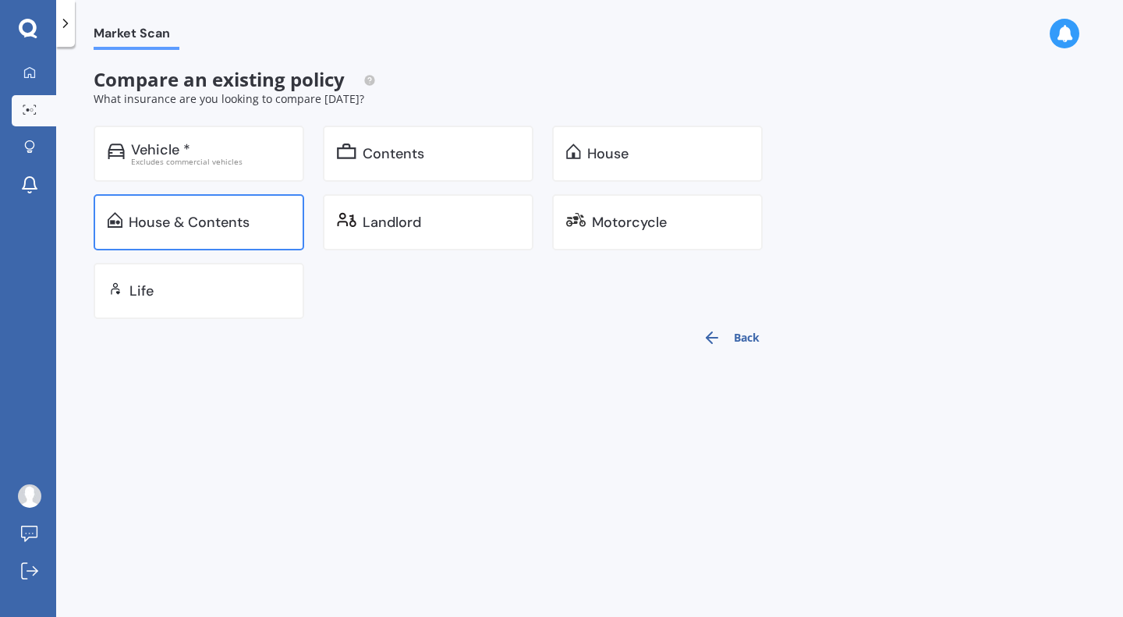
click at [221, 230] on div "House & Contents" at bounding box center [189, 222] width 121 height 16
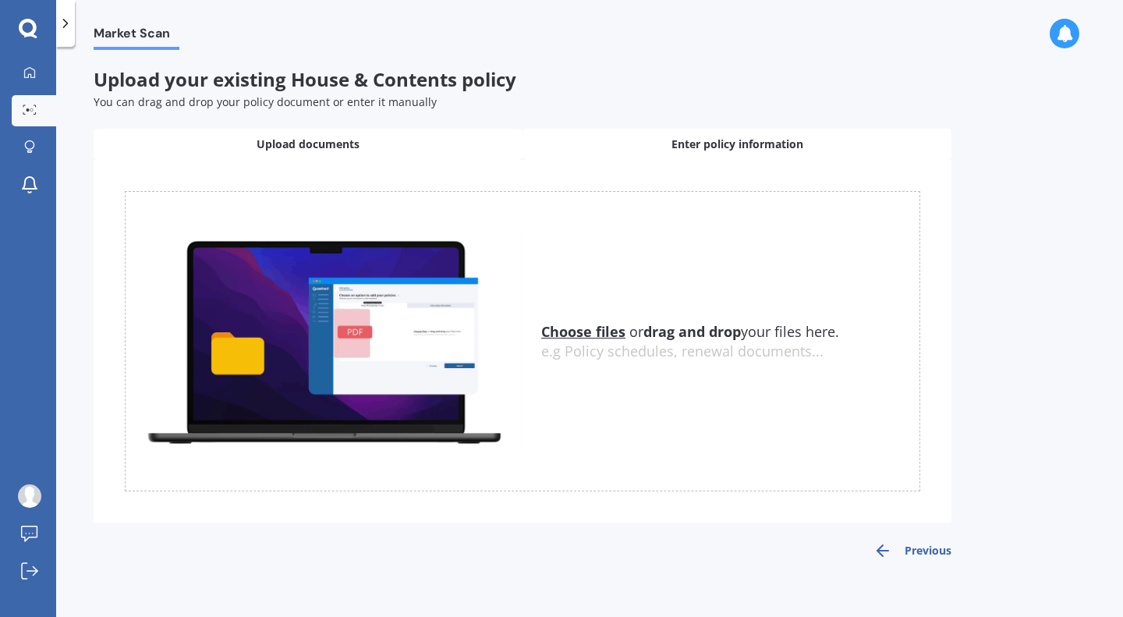
click at [559, 155] on div "Enter policy information" at bounding box center [737, 144] width 429 height 31
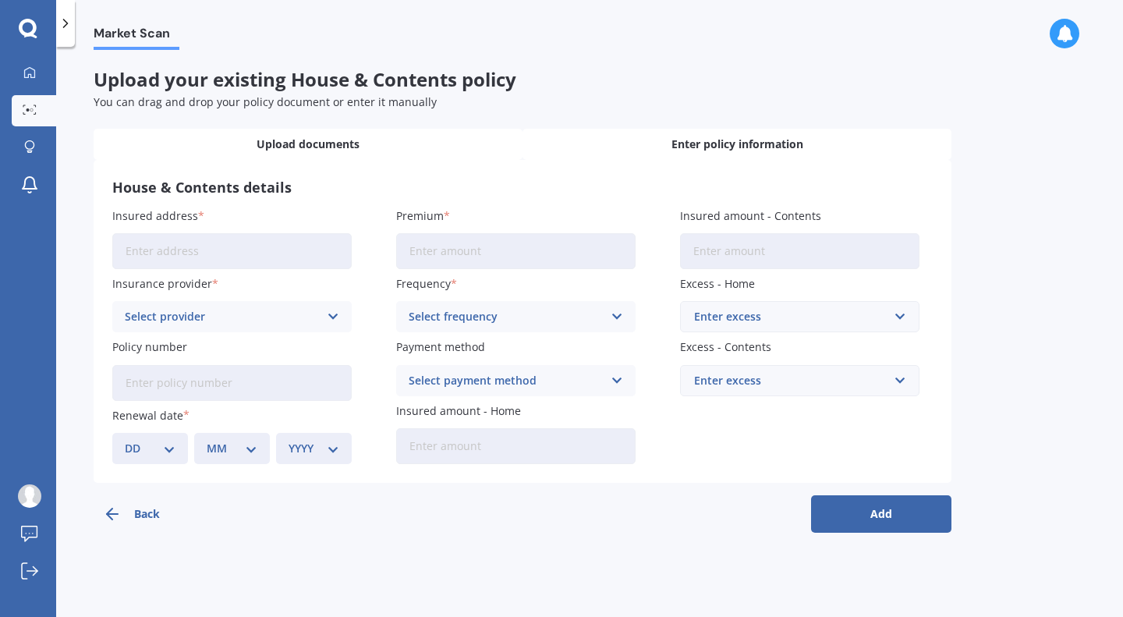
click at [445, 146] on div "Upload documents" at bounding box center [308, 144] width 429 height 31
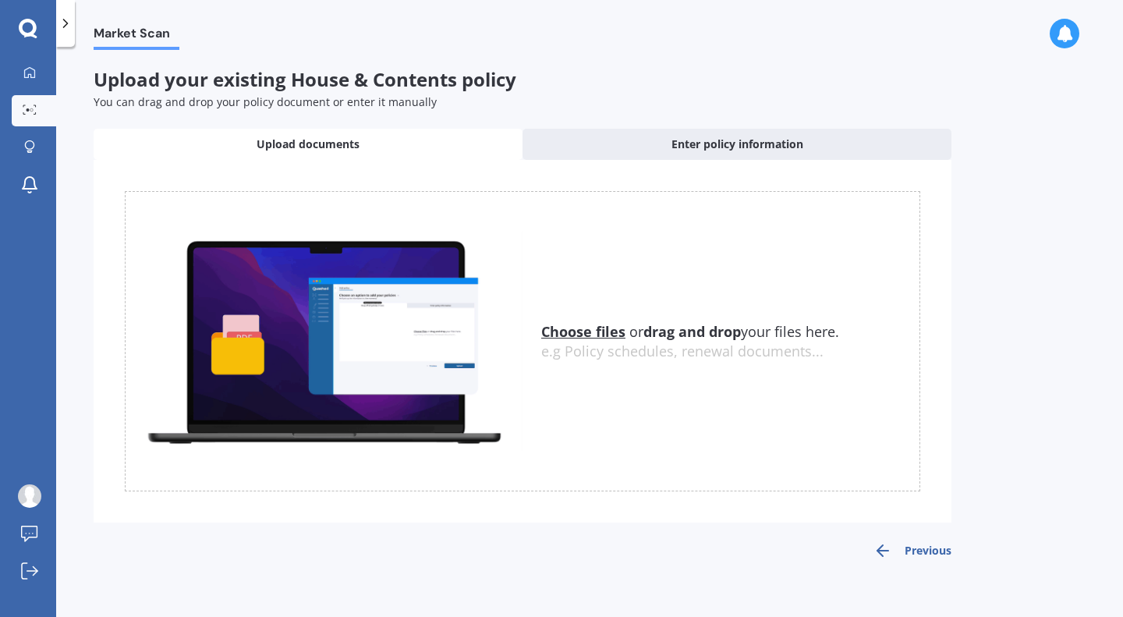
click at [559, 331] on u "Choose files" at bounding box center [583, 331] width 84 height 19
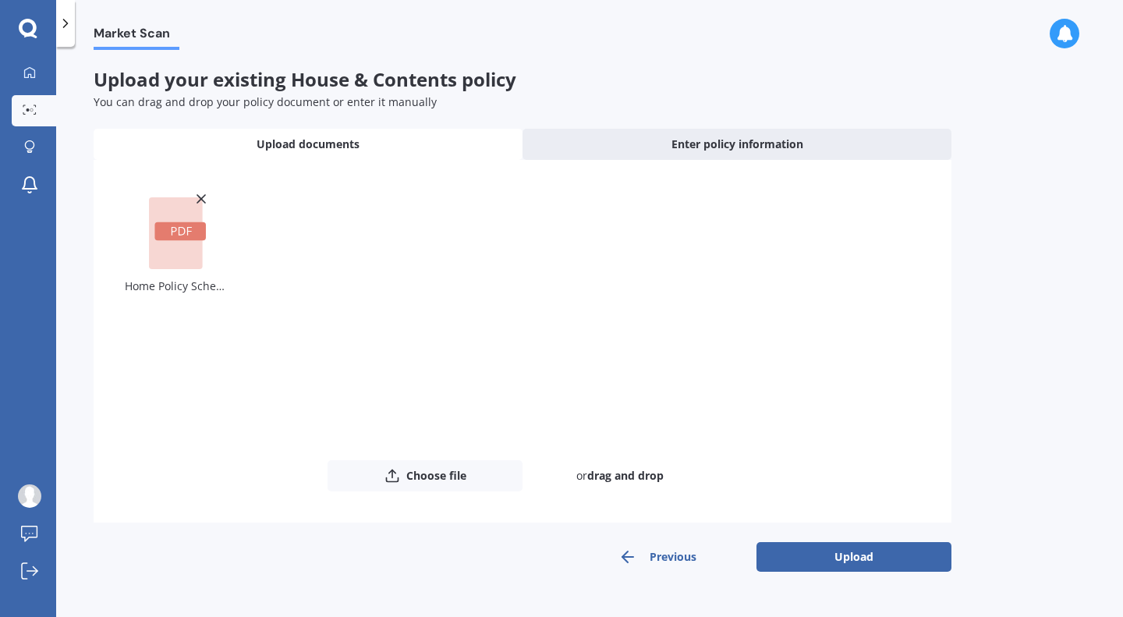
click at [204, 198] on icon at bounding box center [201, 199] width 16 height 16
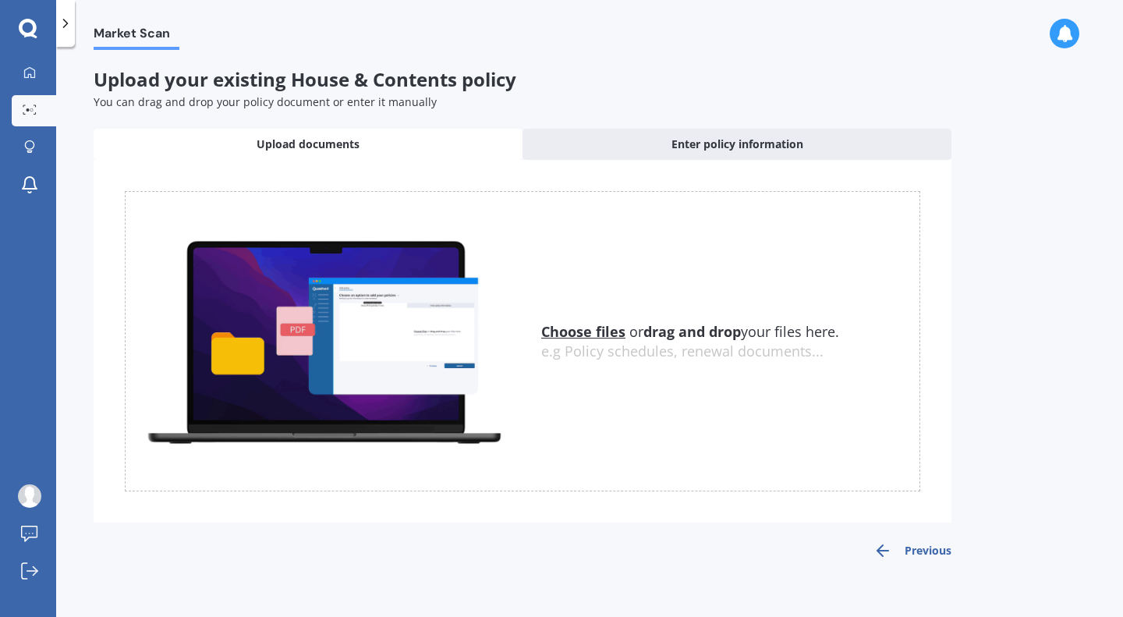
click at [559, 323] on u "Choose files" at bounding box center [583, 331] width 84 height 19
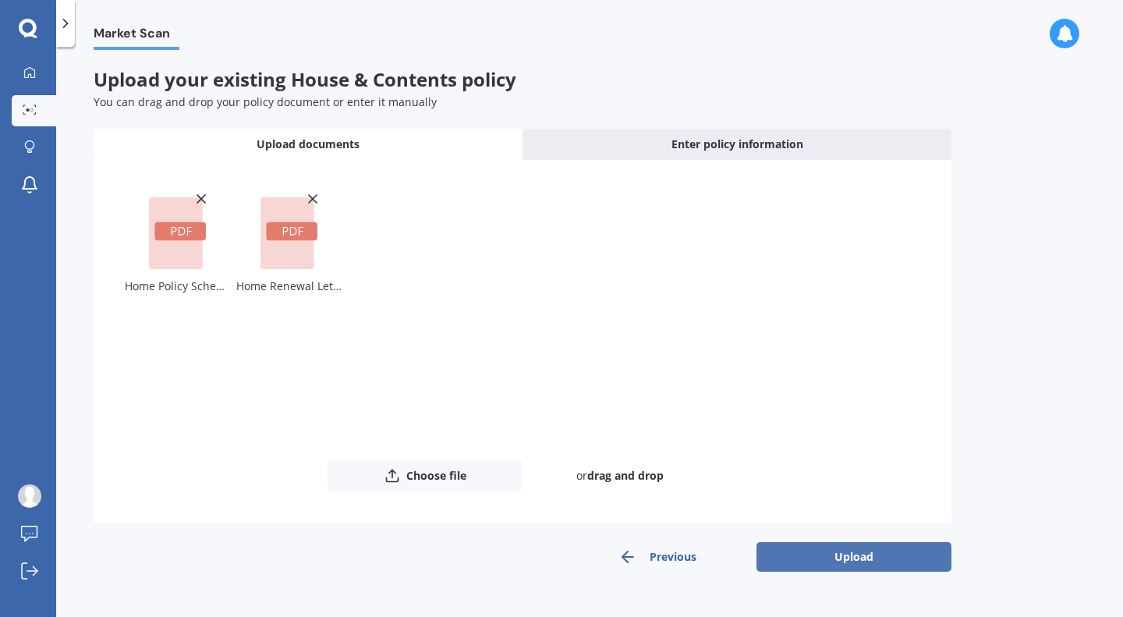
click at [559, 548] on button "Upload" at bounding box center [854, 557] width 195 height 30
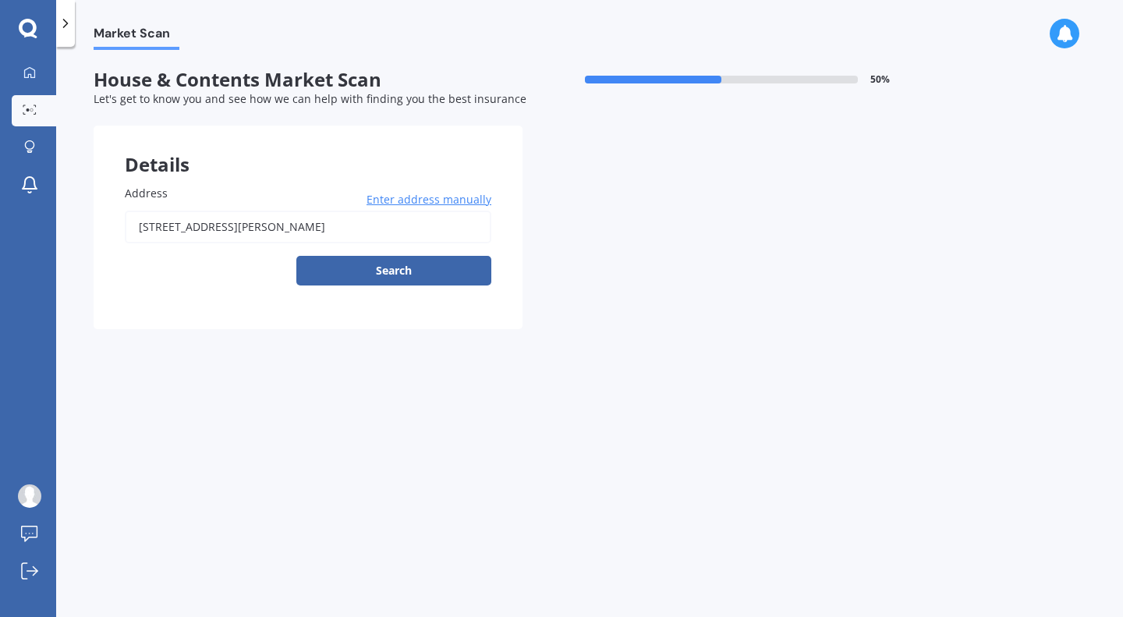
click at [220, 227] on input "[STREET_ADDRESS][PERSON_NAME]" at bounding box center [308, 227] width 367 height 33
type input "[STREET_ADDRESS][PERSON_NAME]"
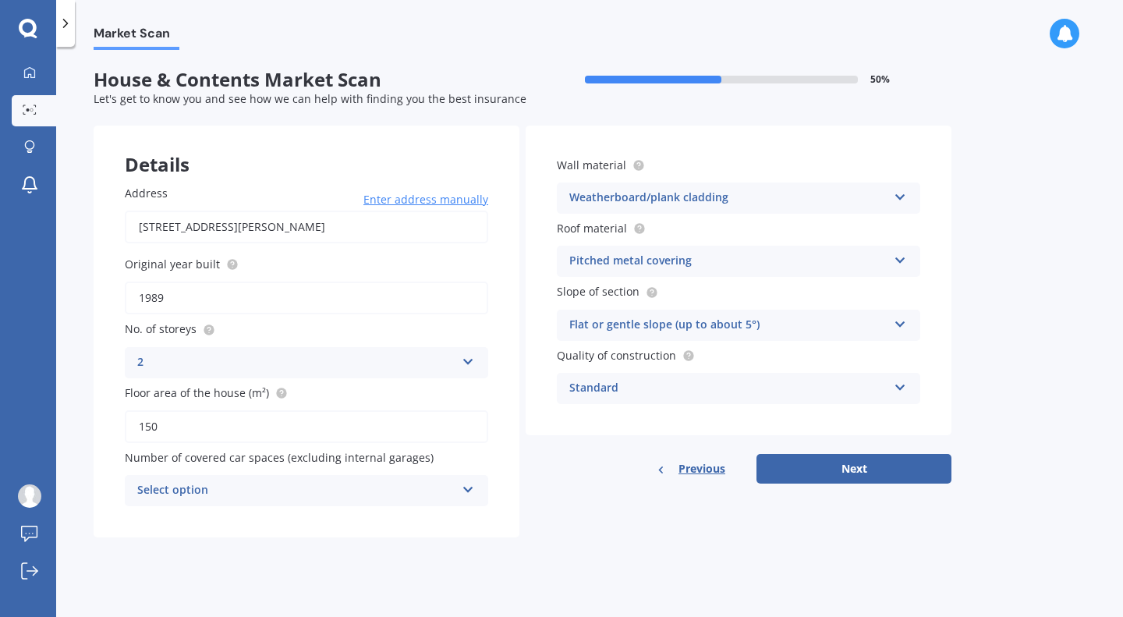
click at [283, 491] on div "Select option" at bounding box center [296, 490] width 318 height 19
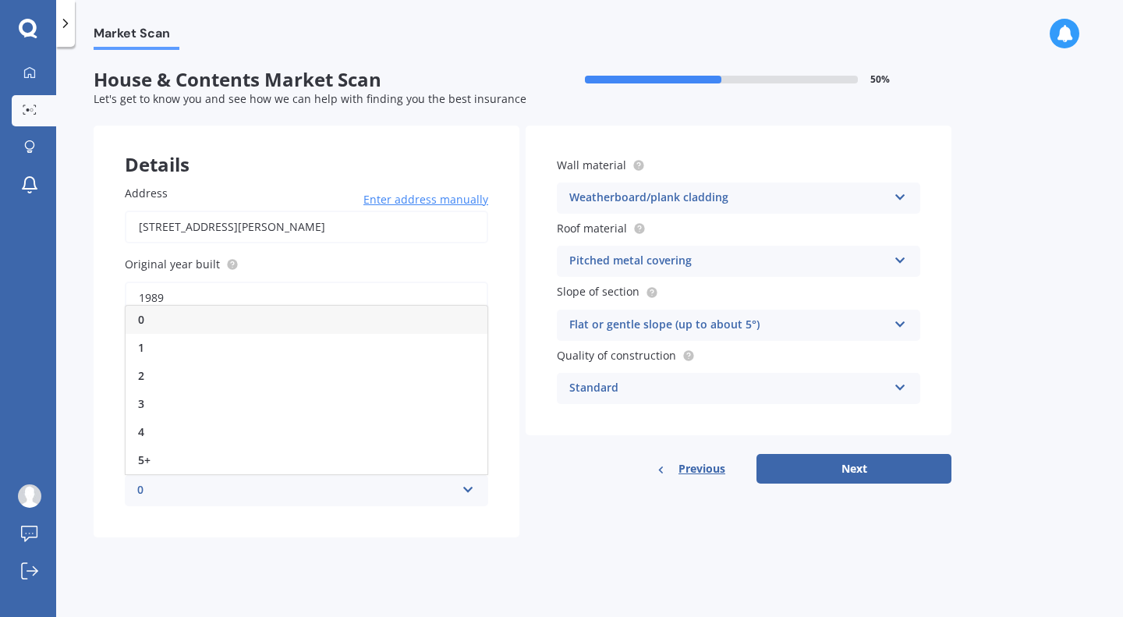
click at [198, 317] on div "0" at bounding box center [307, 320] width 362 height 28
click at [559, 202] on div "Weatherboard/plank cladding" at bounding box center [728, 198] width 318 height 19
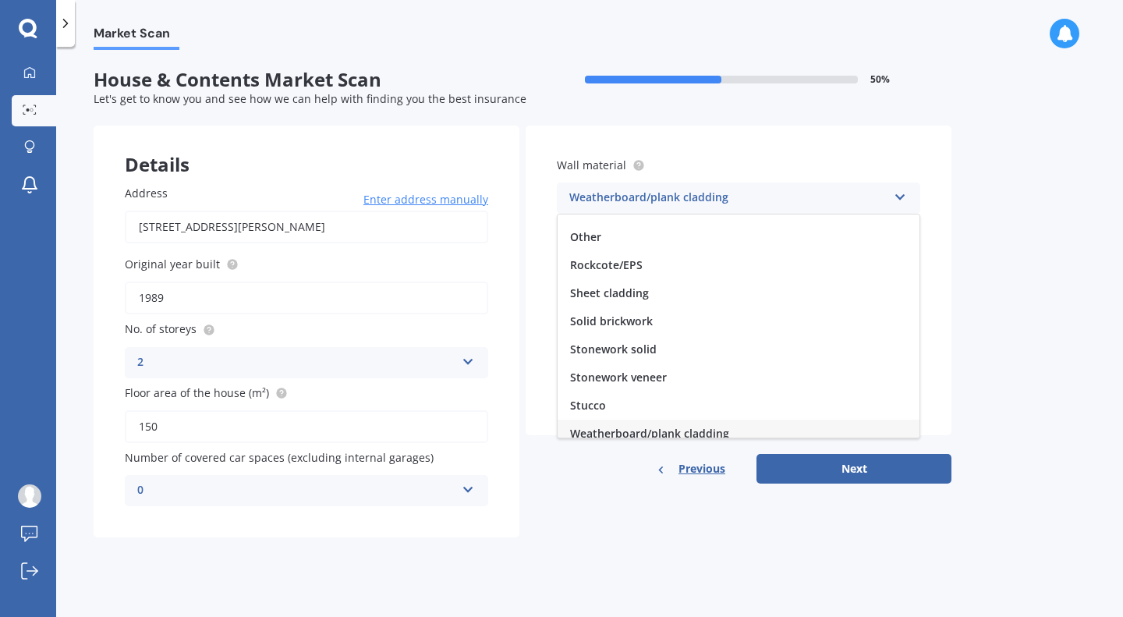
scroll to position [142, 0]
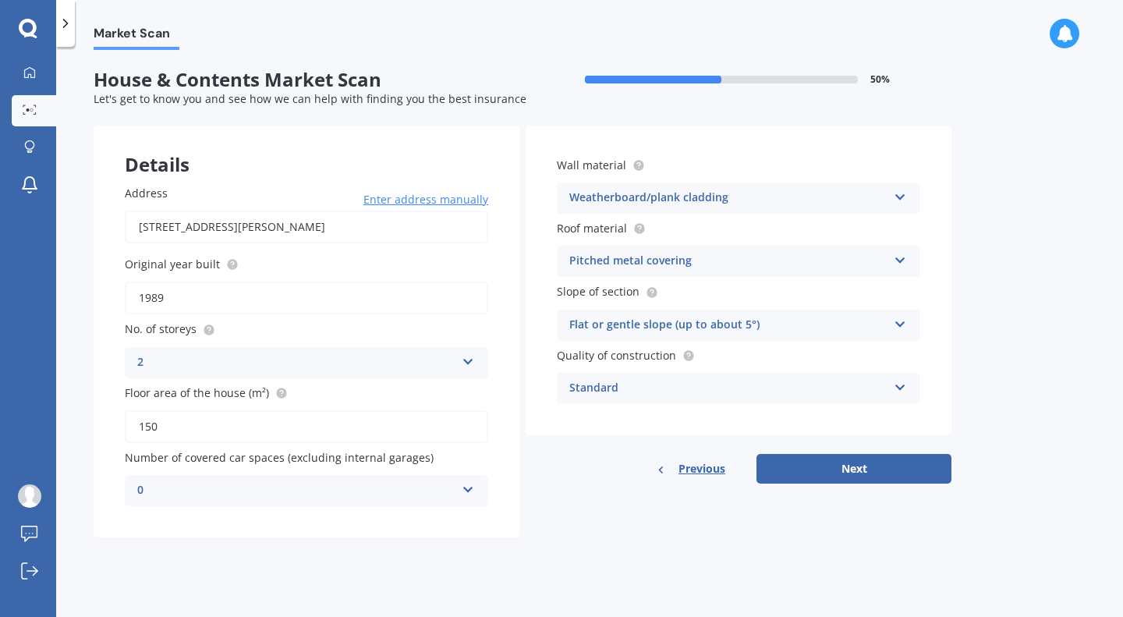
click at [559, 534] on div "Details Address [STREET_ADDRESS][PERSON_NAME] Enter address manually Search Ori…" at bounding box center [523, 332] width 858 height 412
click at [559, 331] on div "Flat or gentle slope (up to about 5°)" at bounding box center [728, 325] width 318 height 19
click at [559, 384] on span "Moderate slope (about 15°)" at bounding box center [643, 383] width 146 height 15
click at [559, 392] on div "Standard" at bounding box center [728, 388] width 318 height 19
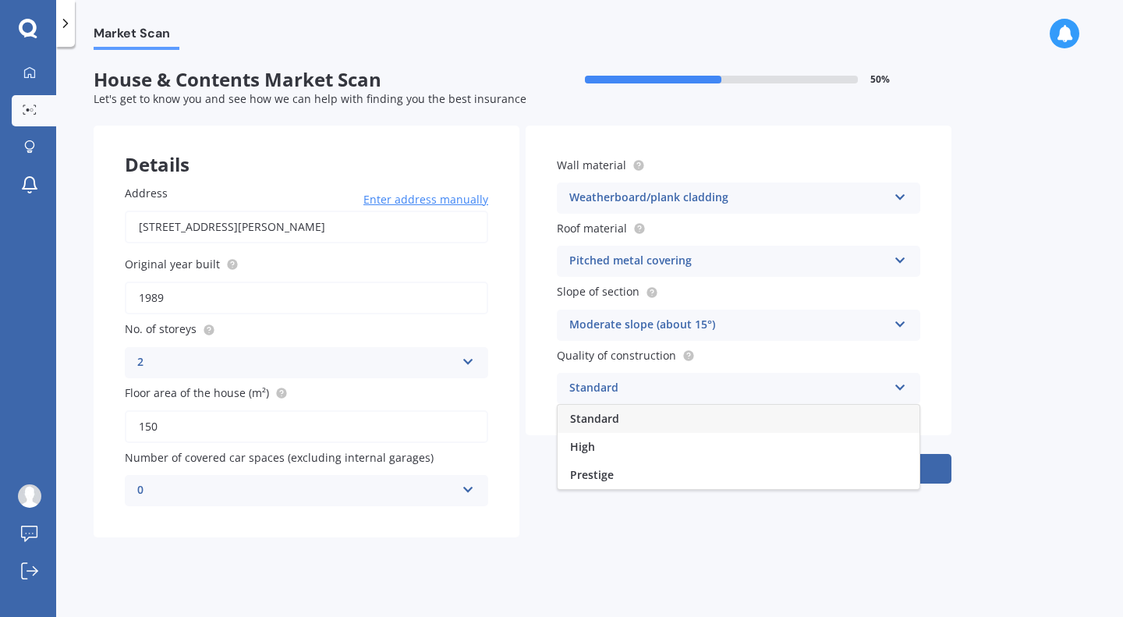
click at [559, 397] on div "Standard" at bounding box center [728, 388] width 318 height 19
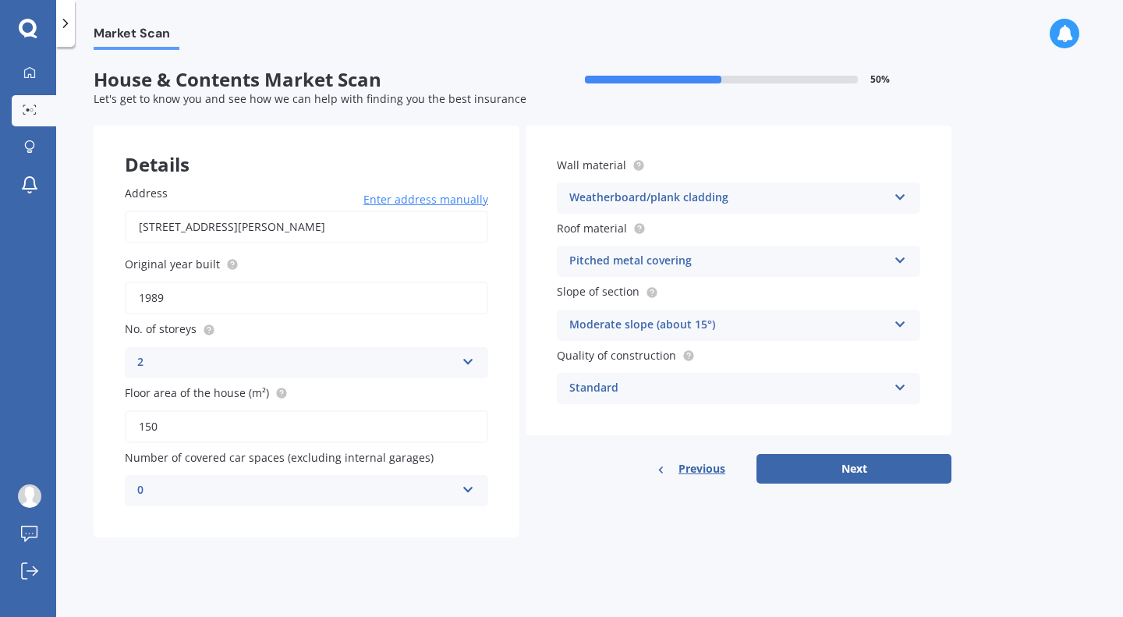
click at [559, 475] on button "Next" at bounding box center [854, 469] width 195 height 30
select select "13"
select select "03"
select select "1987"
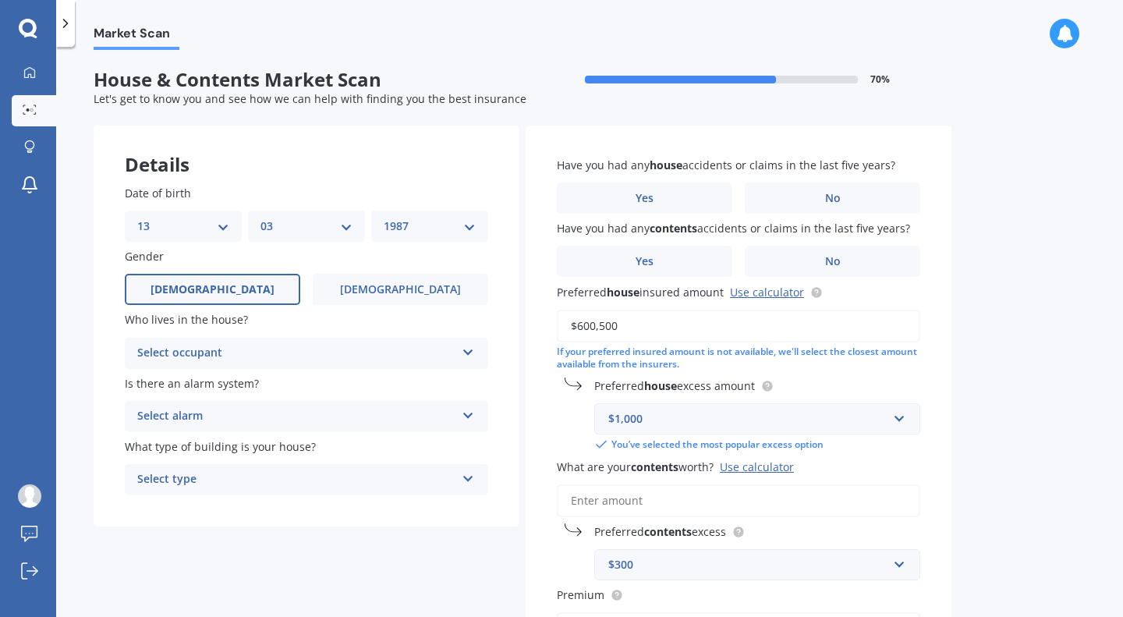
click at [279, 417] on div "Select alarm" at bounding box center [296, 416] width 318 height 19
click at [191, 505] on div "No" at bounding box center [307, 503] width 362 height 28
click at [196, 354] on div "Select occupant" at bounding box center [296, 353] width 318 height 19
click at [184, 382] on div "Owner" at bounding box center [307, 384] width 362 height 28
click at [207, 485] on div "Select type" at bounding box center [296, 479] width 318 height 19
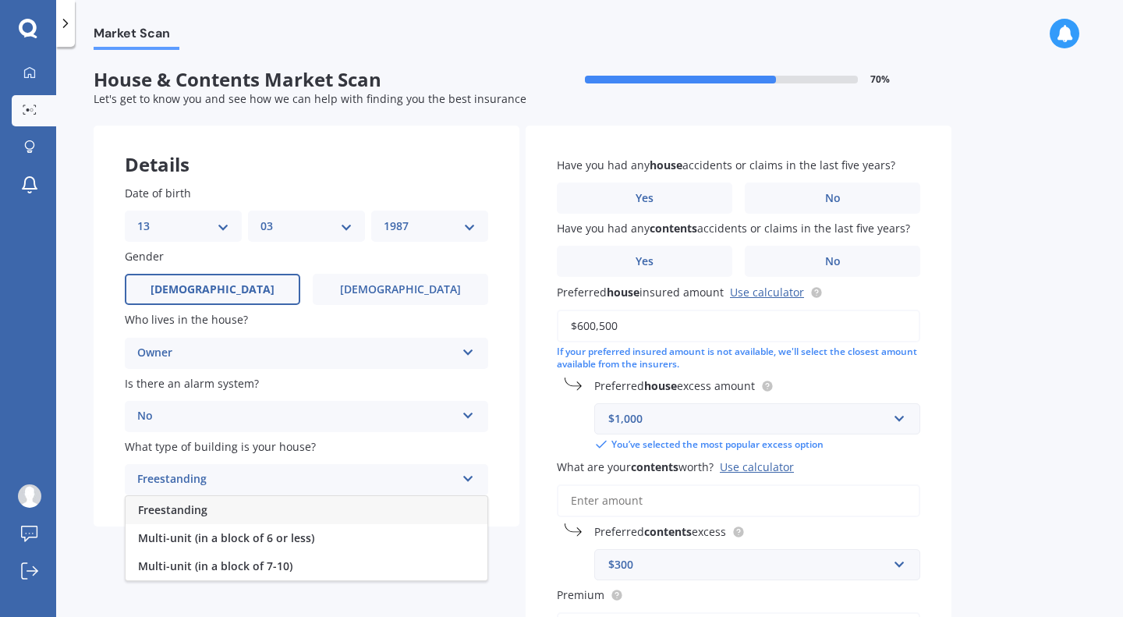
click at [221, 518] on div "Freestanding" at bounding box center [307, 510] width 362 height 28
click at [559, 203] on label "No" at bounding box center [832, 198] width 175 height 31
click at [0, 0] on input "No" at bounding box center [0, 0] width 0 height 0
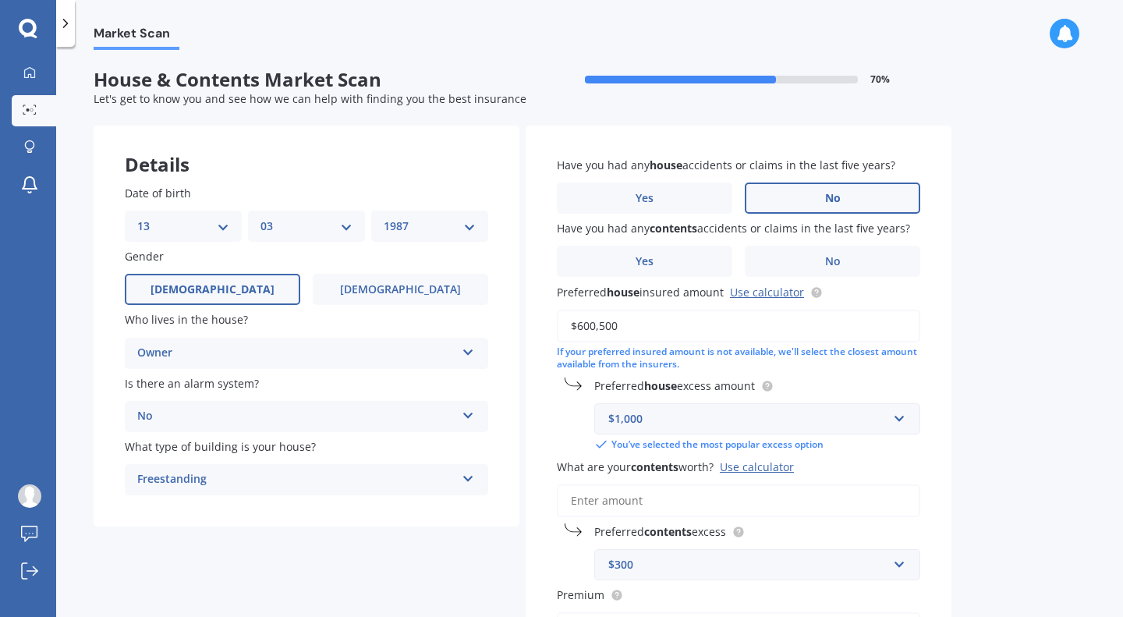
click at [559, 268] on label "Yes" at bounding box center [644, 261] width 175 height 31
click at [0, 0] on input "Yes" at bounding box center [0, 0] width 0 height 0
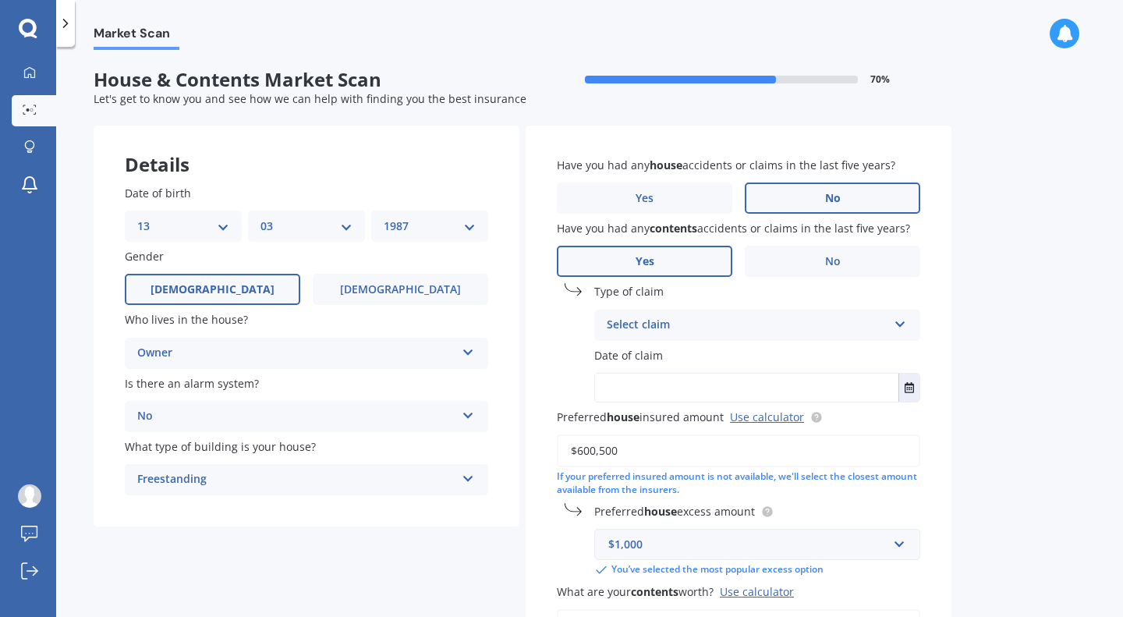
click at [559, 326] on div "Select claim" at bounding box center [747, 325] width 281 height 19
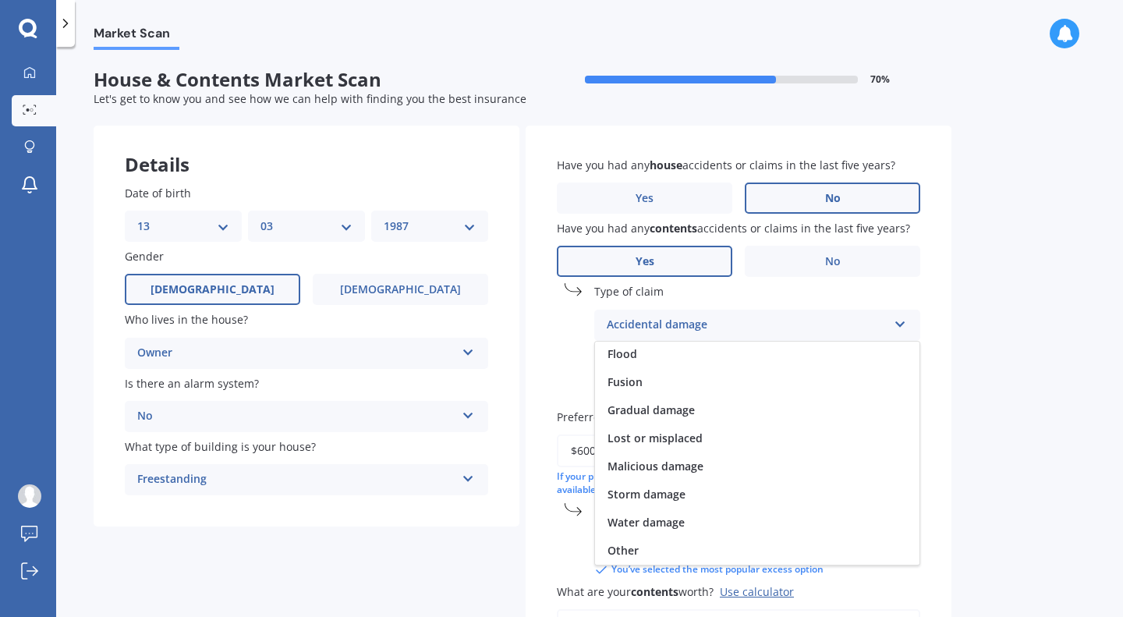
scroll to position [0, 0]
click at [559, 353] on span "Accidental damage" at bounding box center [658, 355] width 101 height 15
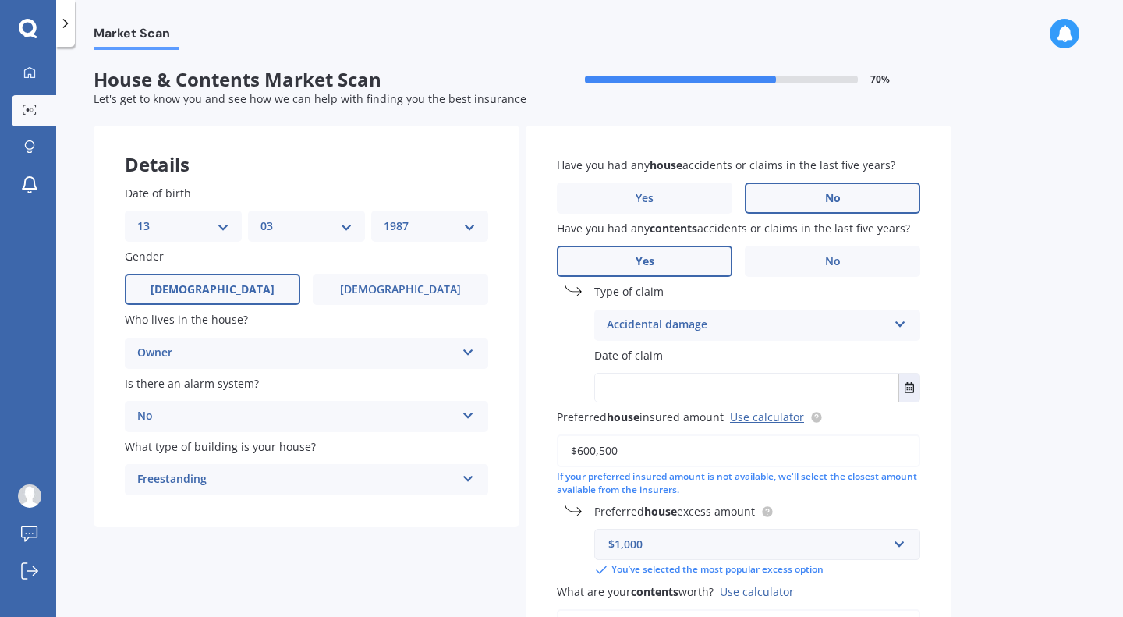
click at [559, 337] on div "Accidental damage Accidental damage Broken glass Earthquake Fire Flood Fusion G…" at bounding box center [757, 325] width 326 height 31
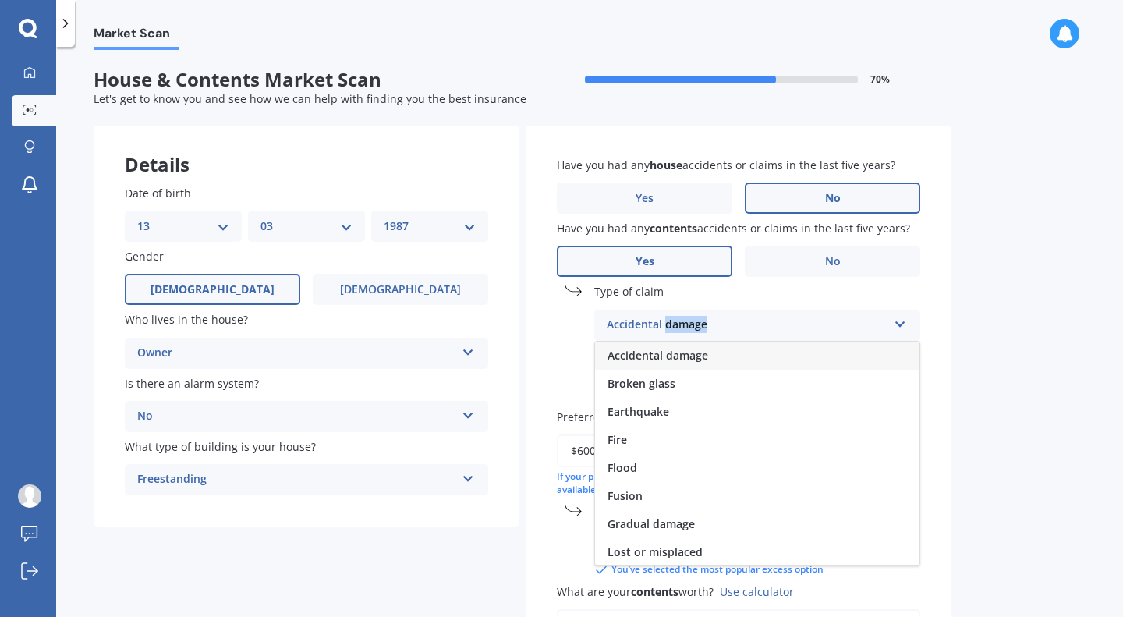
click at [559, 337] on div "Accidental damage Accidental damage Broken glass Earthquake Fire Flood Fusion G…" at bounding box center [757, 325] width 326 height 31
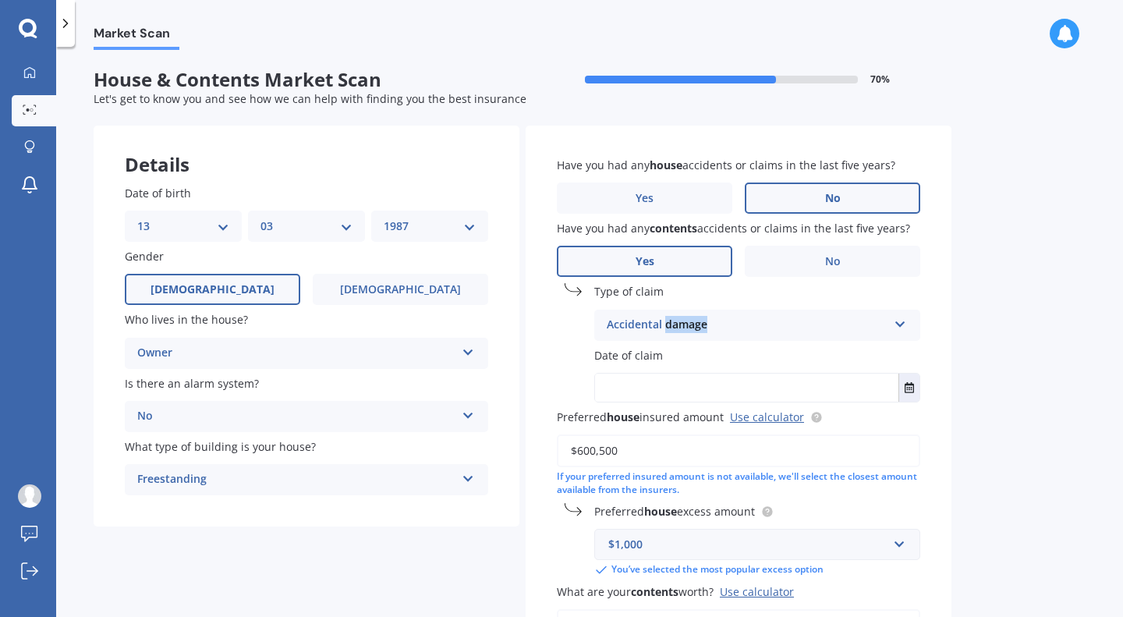
click at [559, 389] on icon "Select date" at bounding box center [909, 387] width 9 height 11
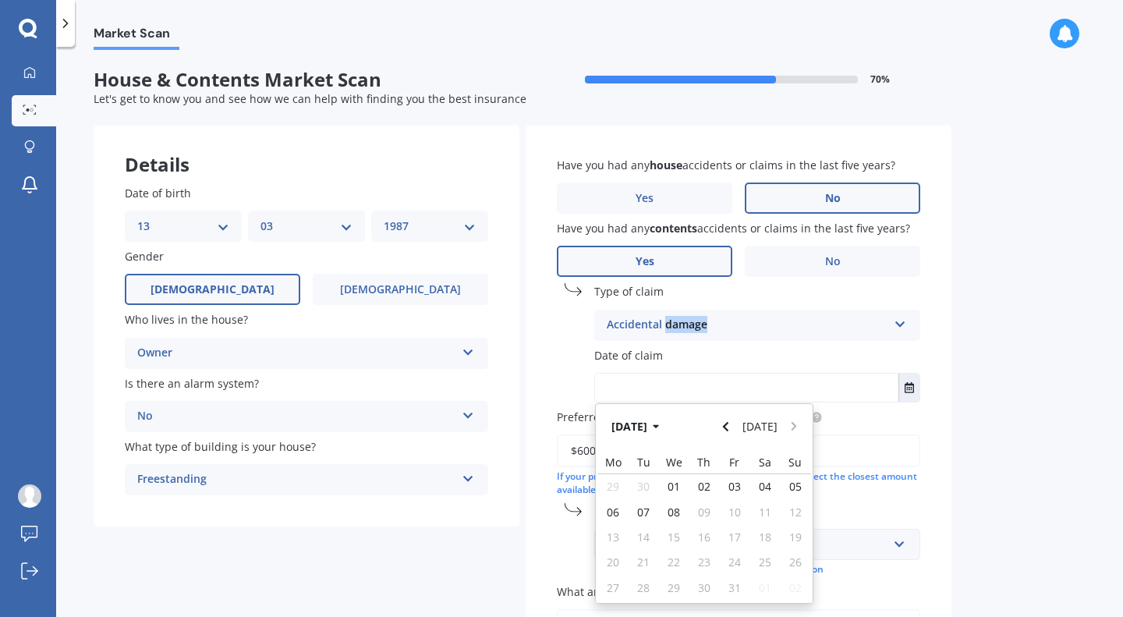
click at [559, 427] on button "Navigate back" at bounding box center [726, 427] width 20 height 28
click at [559, 484] on span "01" at bounding box center [734, 486] width 12 height 15
type input "[DATE]"
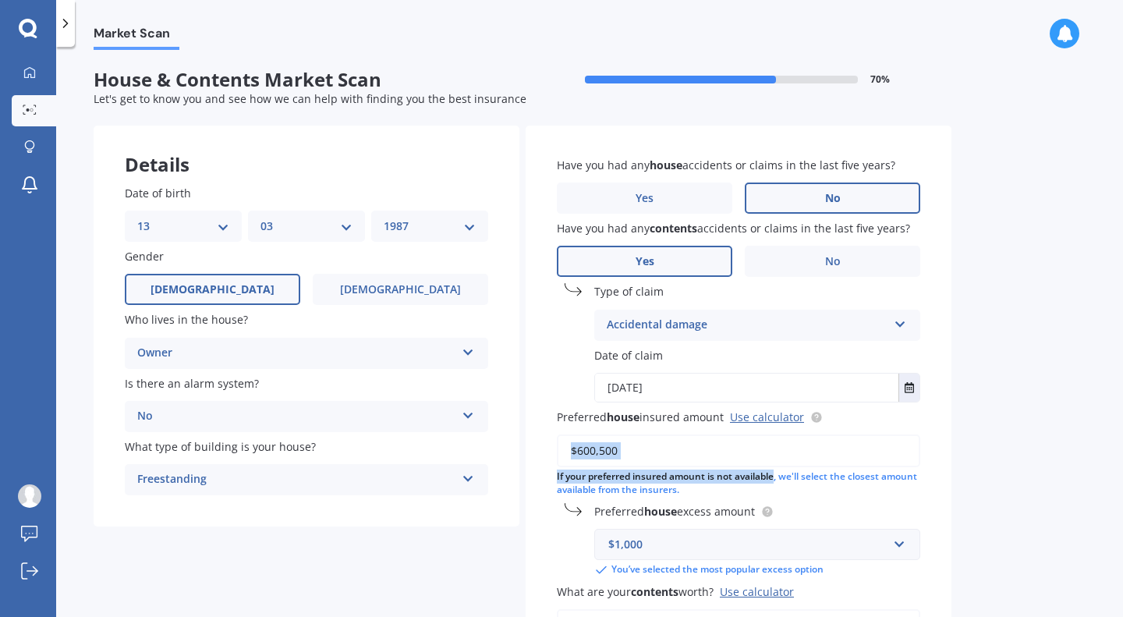
drag, startPoint x: 739, startPoint y: 484, endPoint x: 643, endPoint y: 452, distance: 101.1
click at [559, 452] on div "$600,500 If your preferred insured amount is not available, we'll select the cl…" at bounding box center [738, 465] width 363 height 62
click at [559, 452] on input "$600,500" at bounding box center [738, 450] width 363 height 33
click at [559, 448] on input "$600,500" at bounding box center [738, 450] width 363 height 33
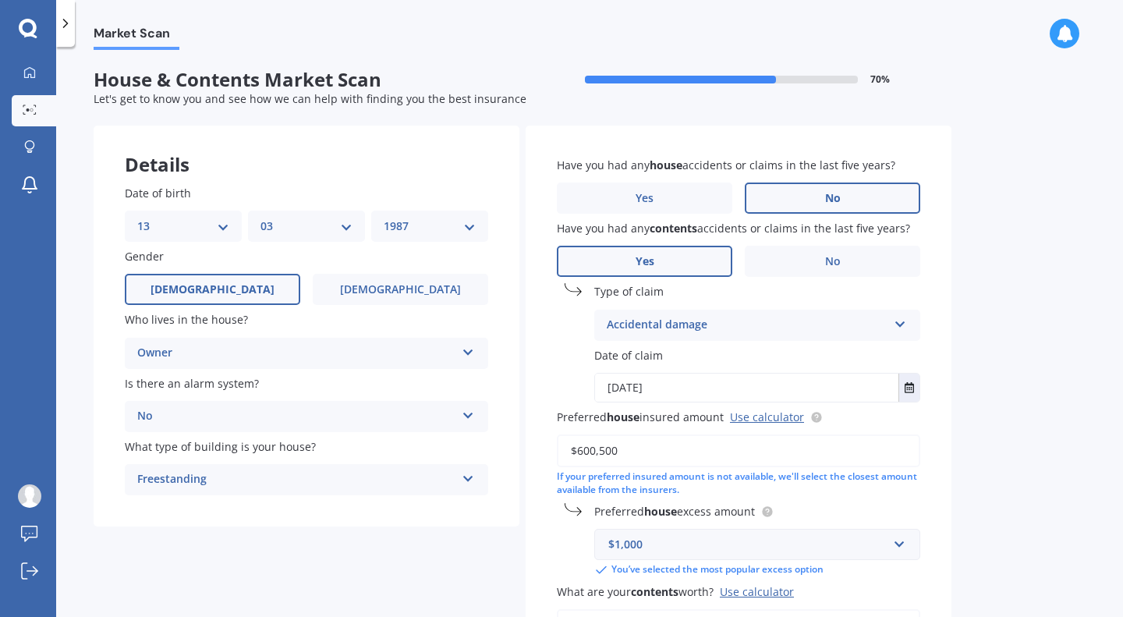
type input "$8"
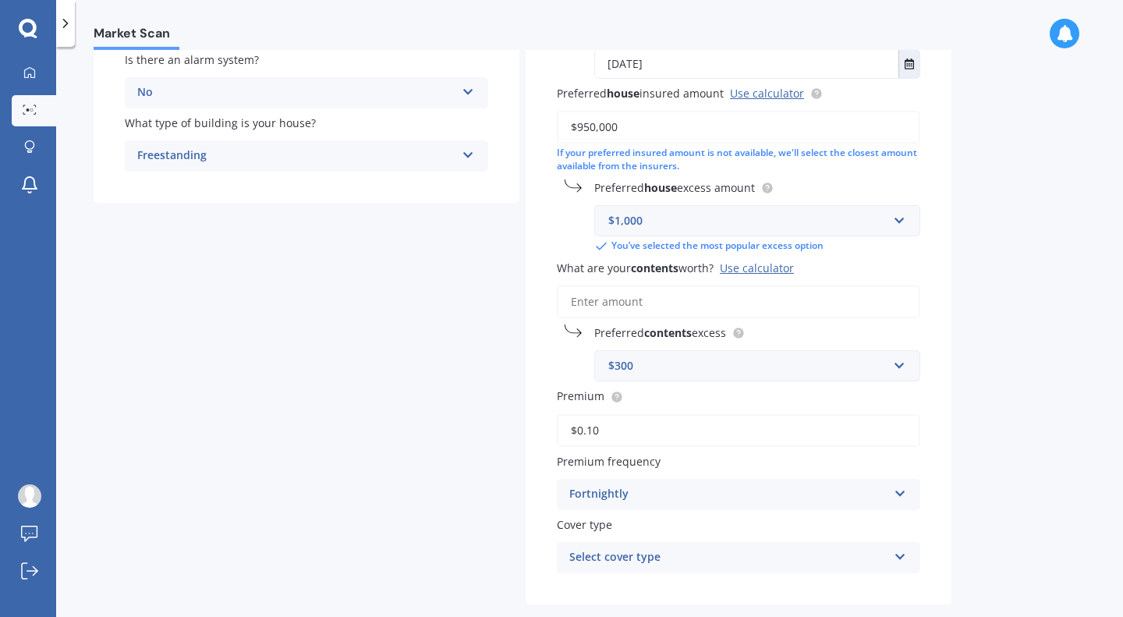
scroll to position [324, 0]
type input "$950,000"
click at [559, 313] on input "What are your contents worth? Use calculator" at bounding box center [738, 301] width 363 height 33
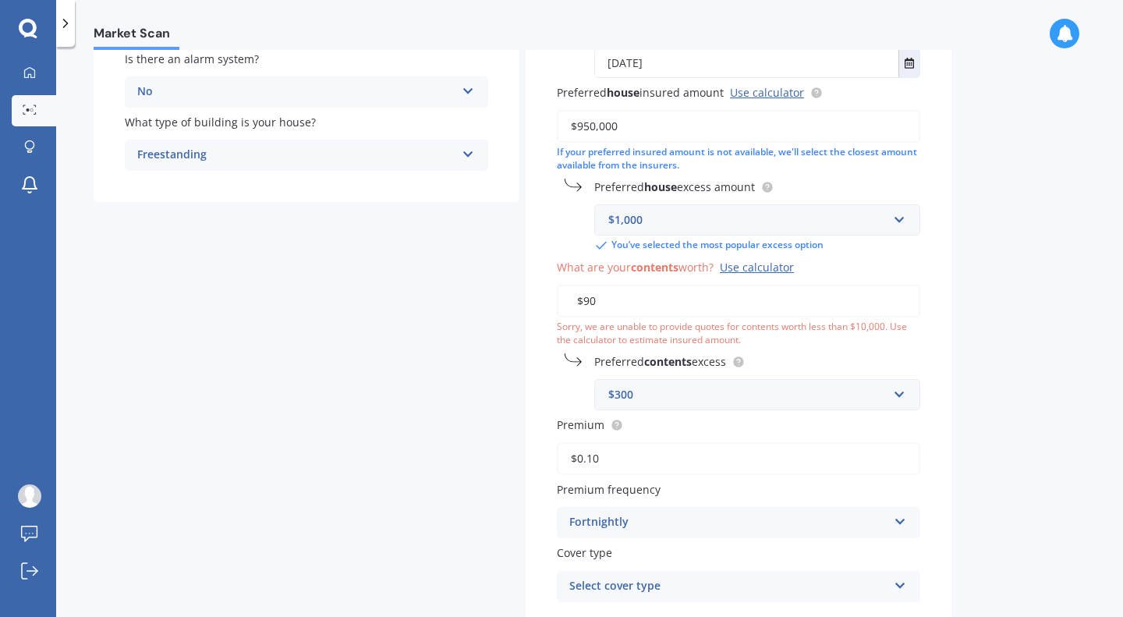
type input "$9"
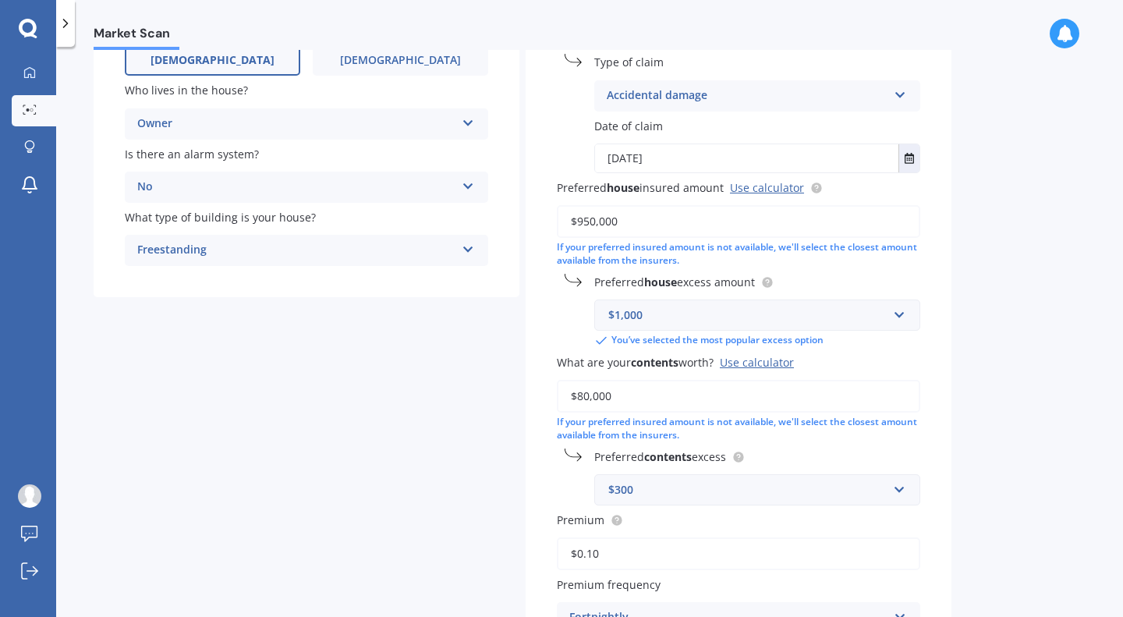
scroll to position [257, 0]
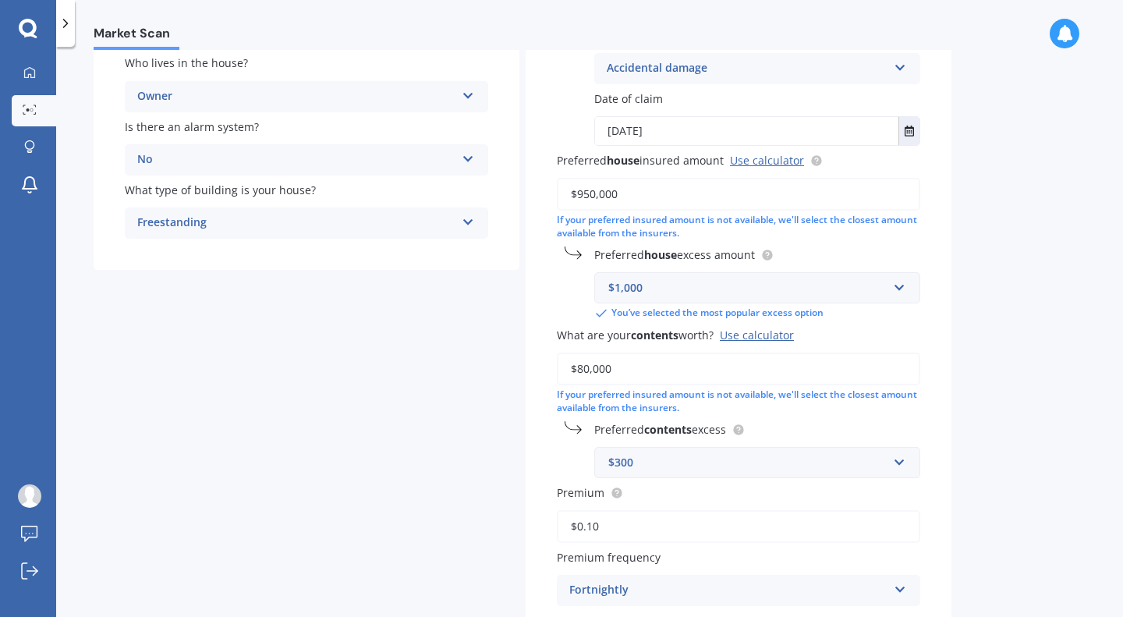
type input "$80,000"
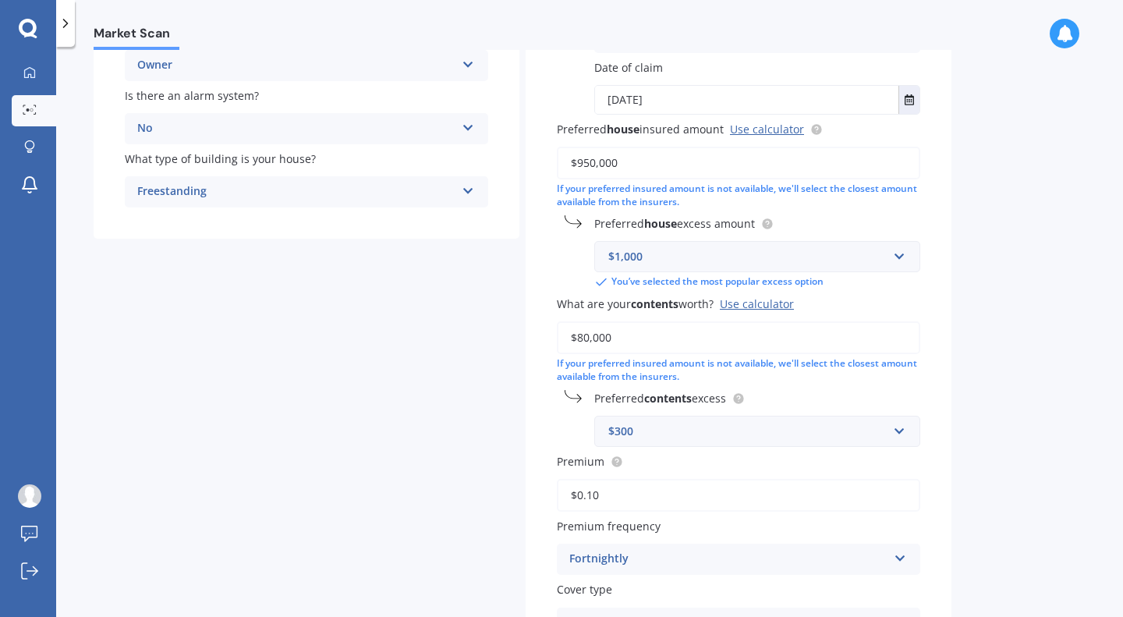
scroll to position [434, 0]
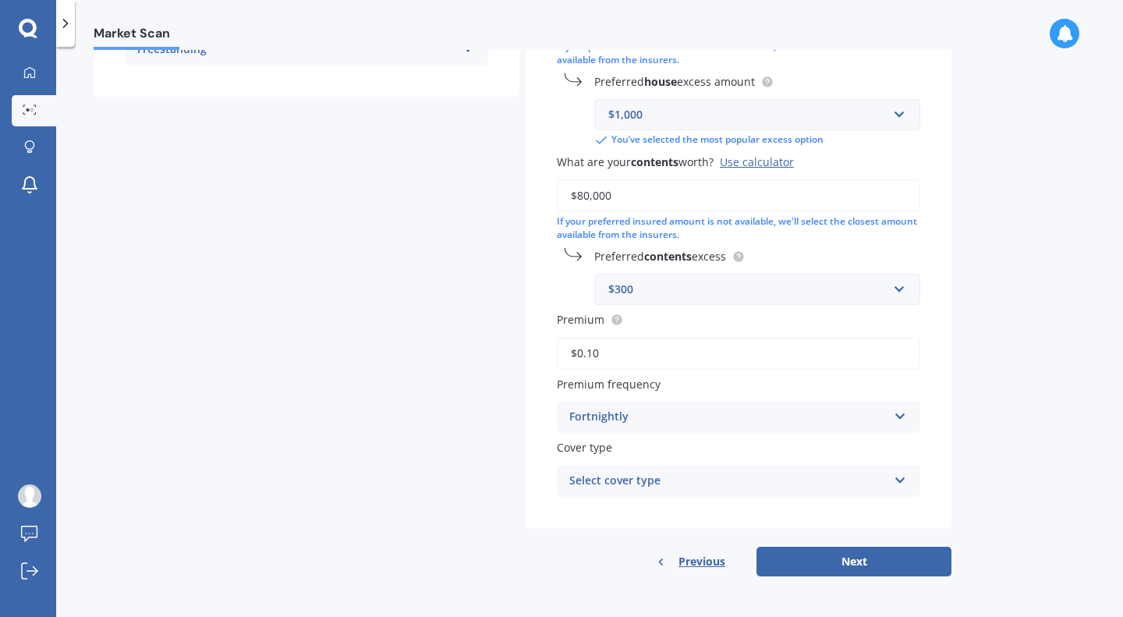
click at [559, 358] on input "$0.10" at bounding box center [738, 353] width 363 height 33
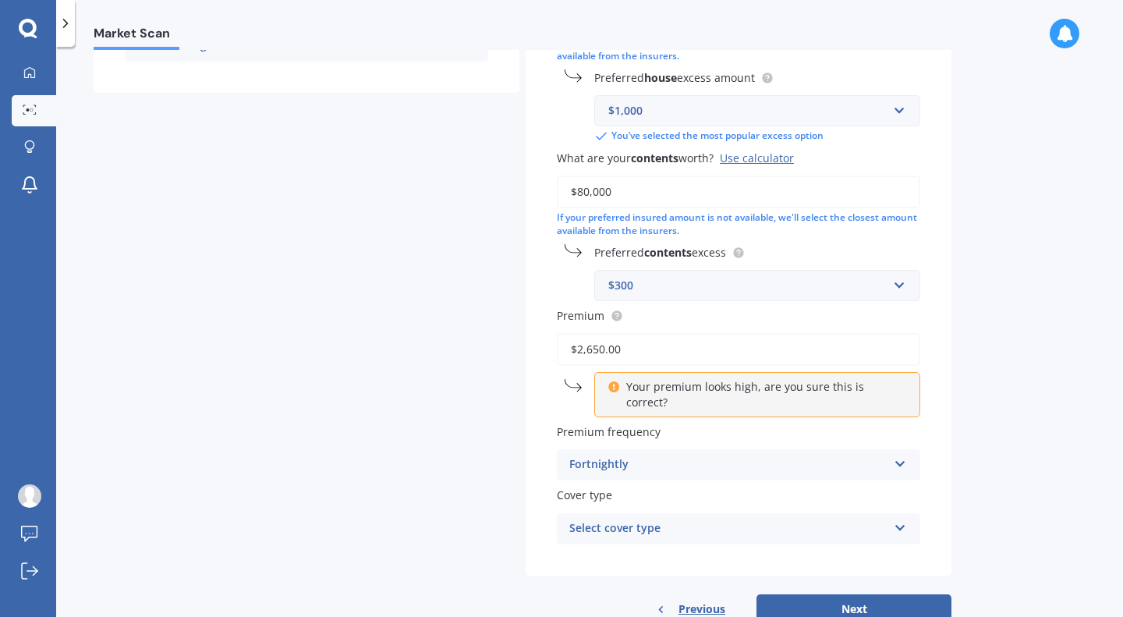
type input "$2,650.00"
click at [559, 455] on div "Fortnightly" at bounding box center [728, 464] width 318 height 19
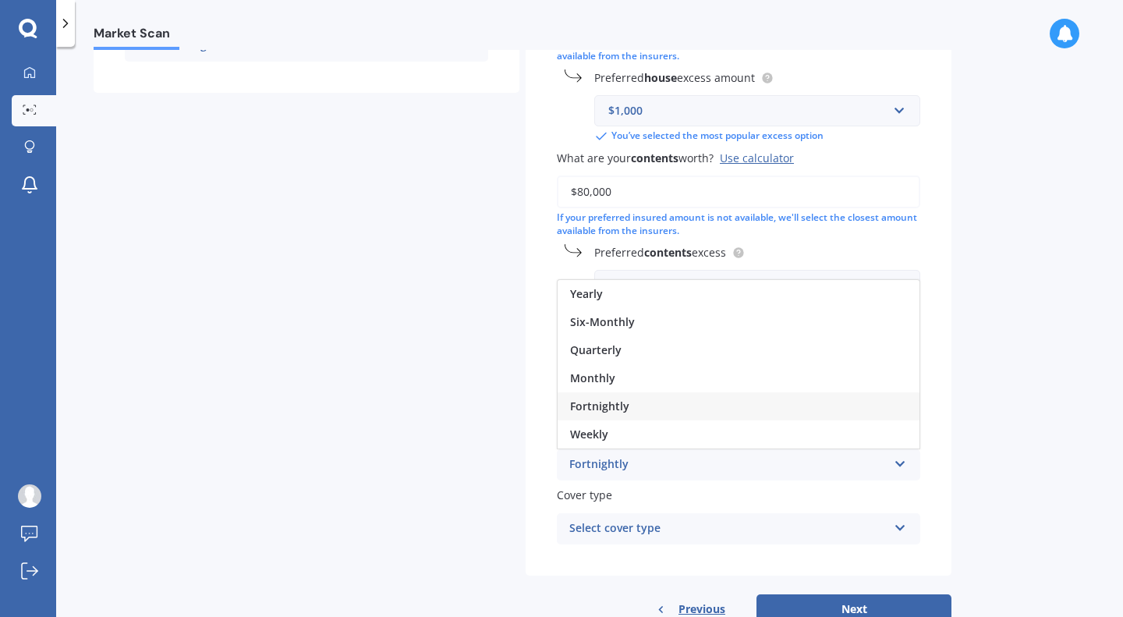
click at [559, 280] on div "Yearly" at bounding box center [739, 294] width 362 height 28
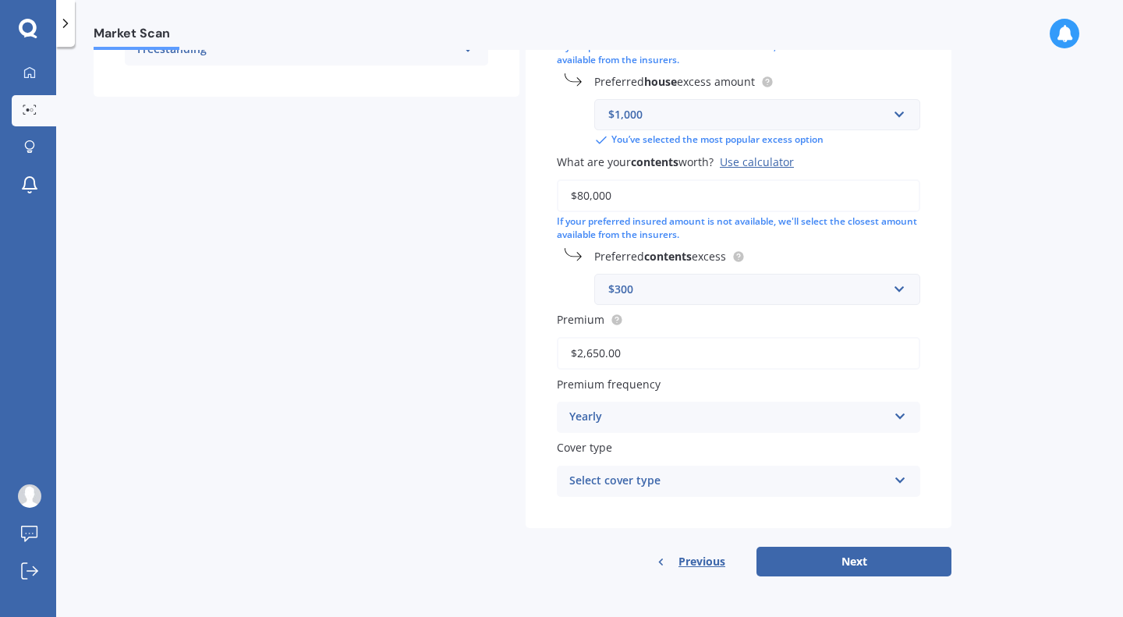
click at [559, 474] on div "Select cover type" at bounding box center [728, 481] width 318 height 19
click at [559, 506] on span "Home and Contents Insurance Package" at bounding box center [675, 511] width 210 height 15
click at [559, 564] on button "Next" at bounding box center [854, 562] width 195 height 30
select select "13"
select select "03"
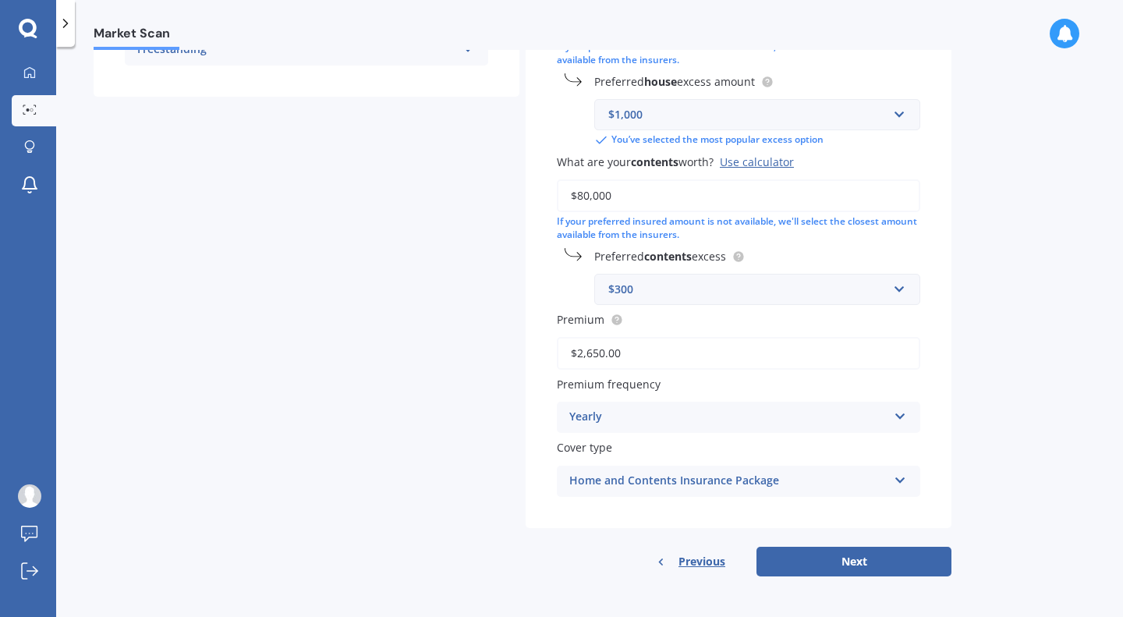
select select "1987"
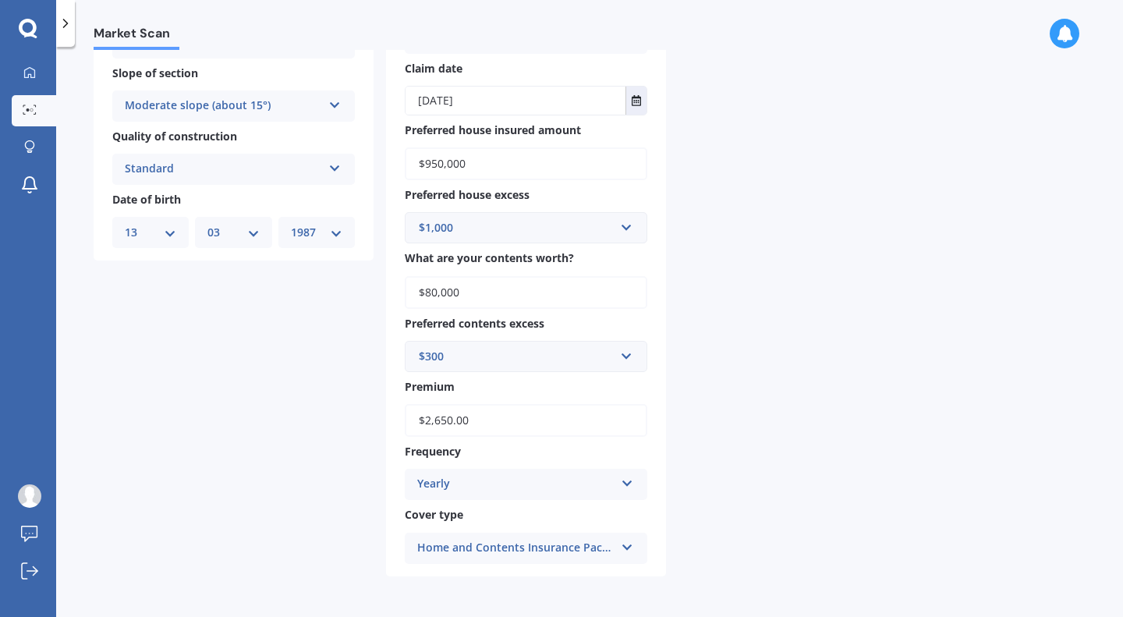
scroll to position [0, 0]
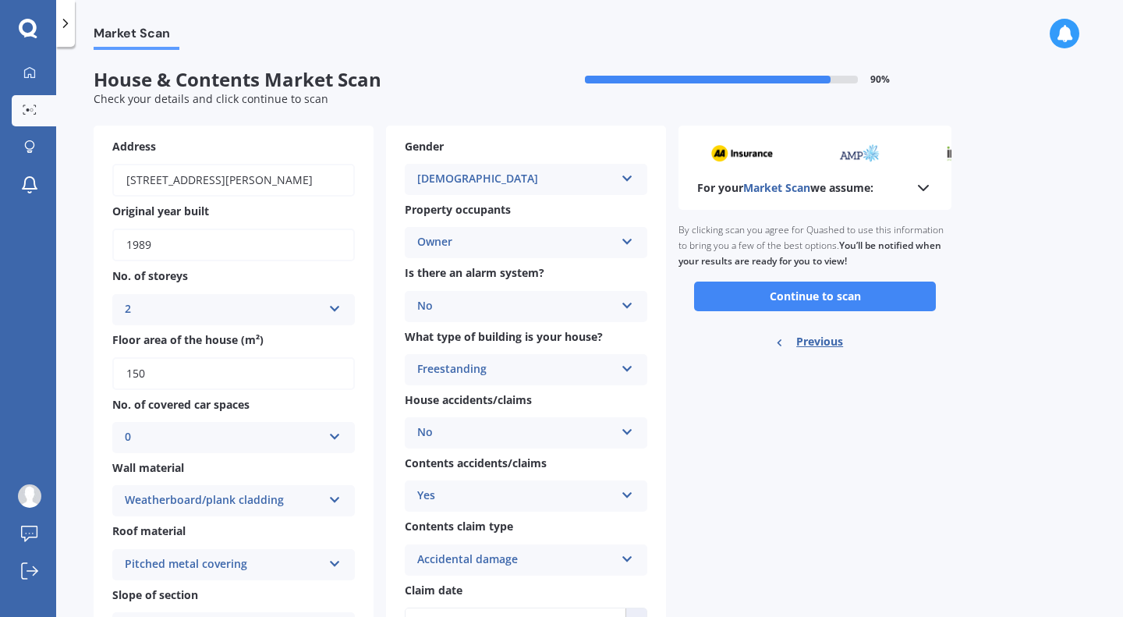
click at [559, 289] on button "Continue to scan" at bounding box center [815, 297] width 242 height 30
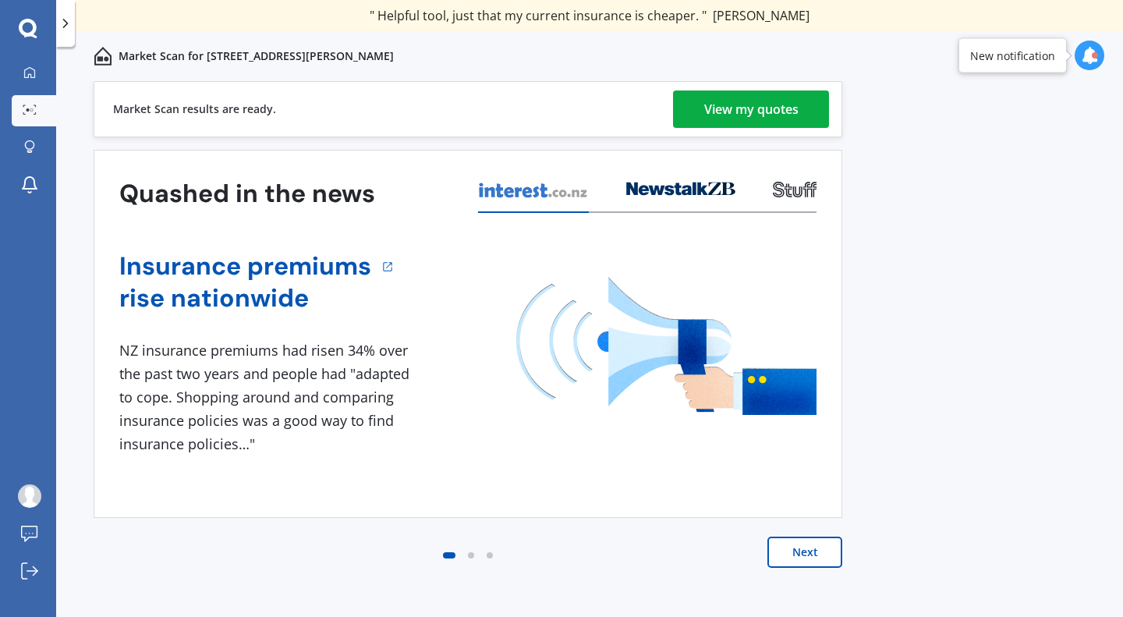
click at [559, 101] on div "View my quotes" at bounding box center [751, 108] width 94 height 37
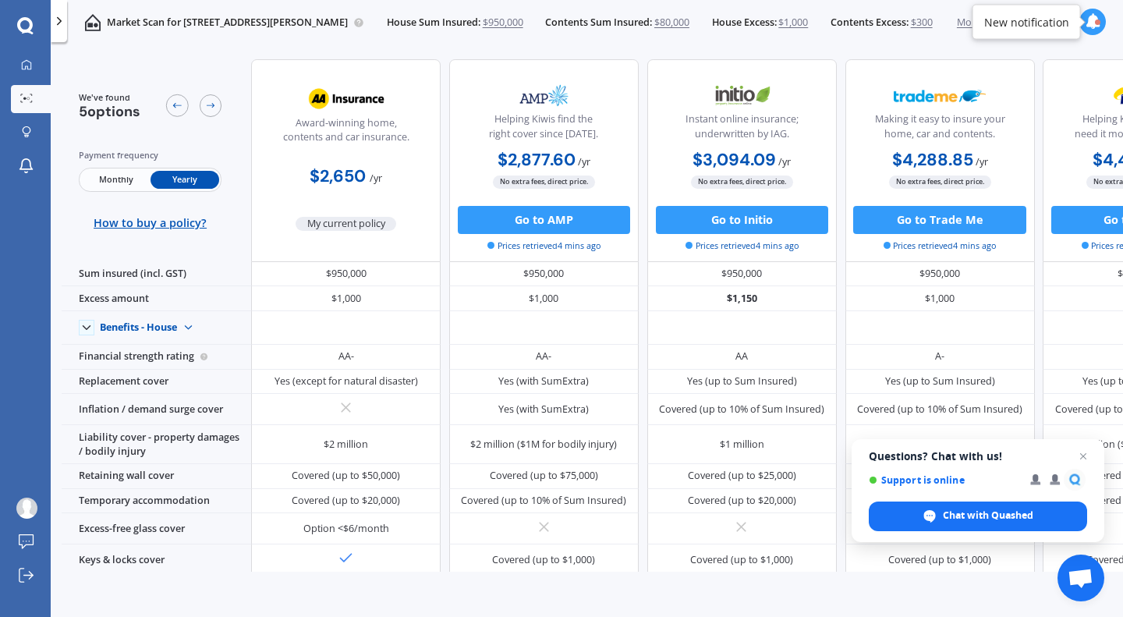
click at [402, 191] on div "My current policy" at bounding box center [346, 210] width 190 height 39
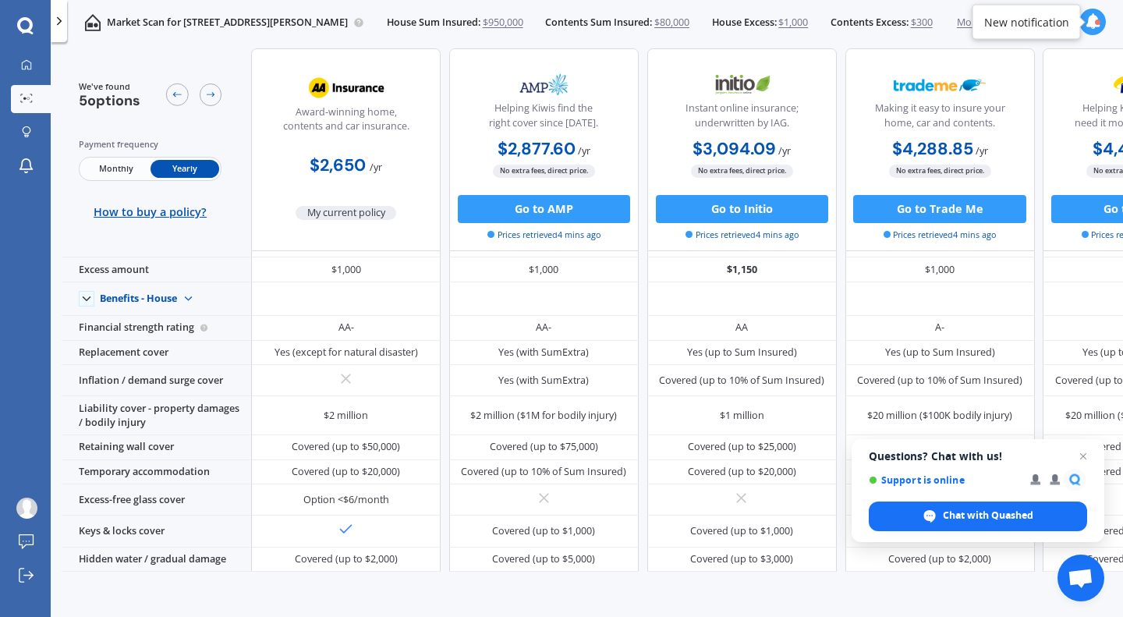
scroll to position [34, 0]
click at [129, 168] on span "Monthly" at bounding box center [115, 168] width 69 height 18
click at [177, 165] on span "Yearly" at bounding box center [185, 168] width 69 height 18
